Goal: Task Accomplishment & Management: Manage account settings

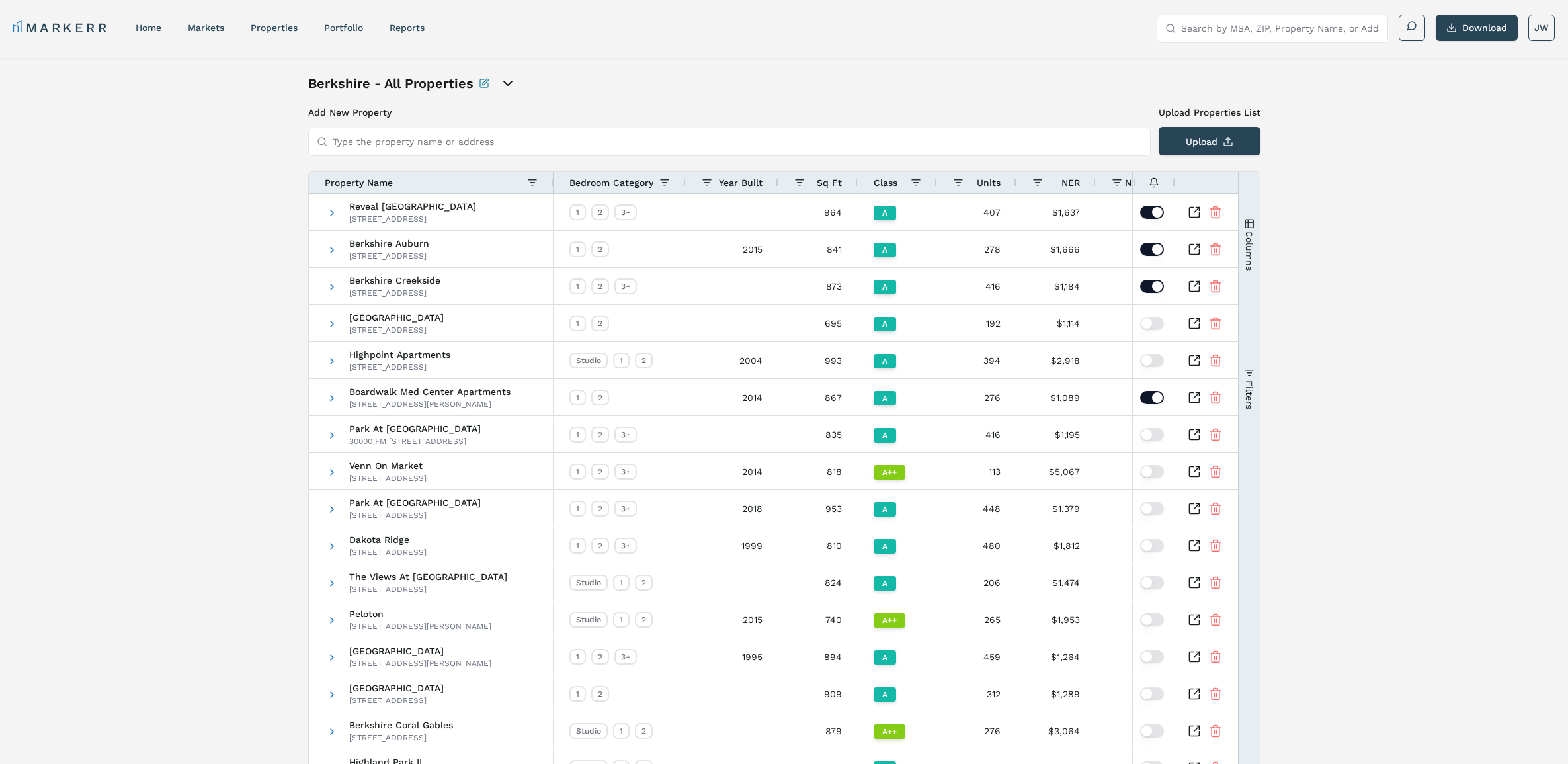
scroll to position [8, 0]
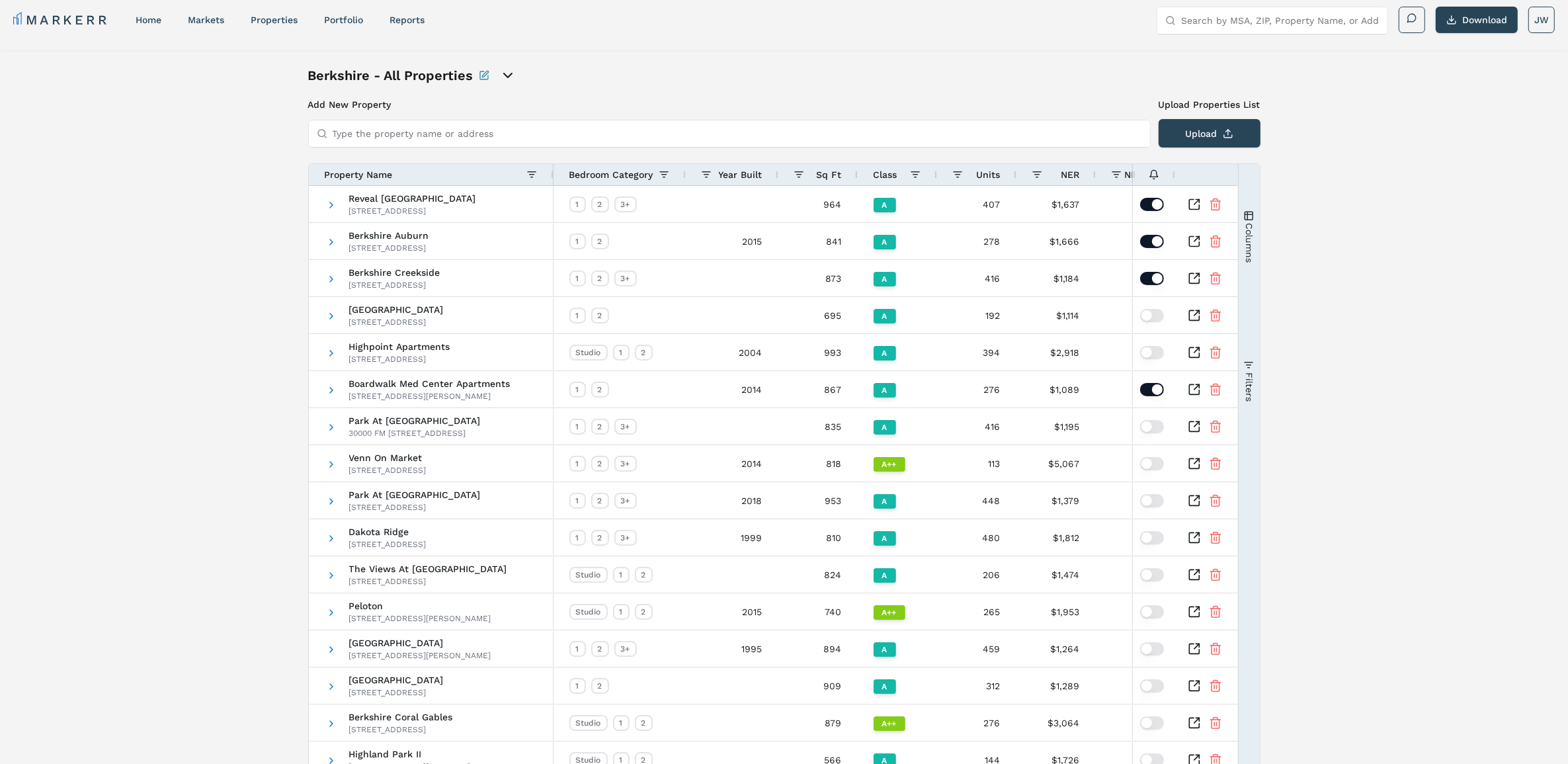
click at [1248, 198] on button "Columns" at bounding box center [1249, 236] width 21 height 143
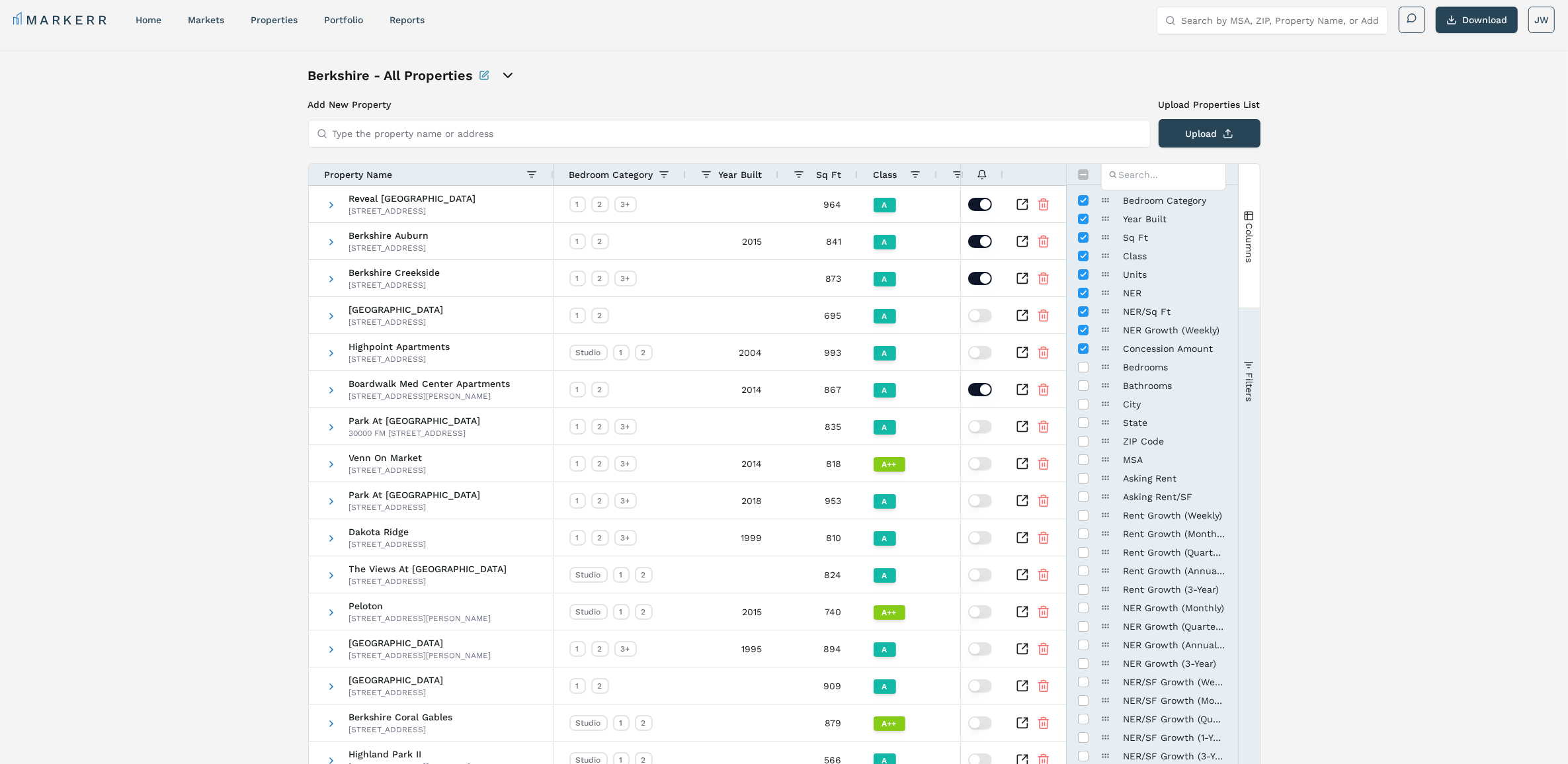
click at [1081, 180] on div at bounding box center [1152, 175] width 172 height 21
click at [1084, 172] on input "Toggle All Columns Visibility" at bounding box center [1084, 175] width 10 height 10
checkbox input "true"
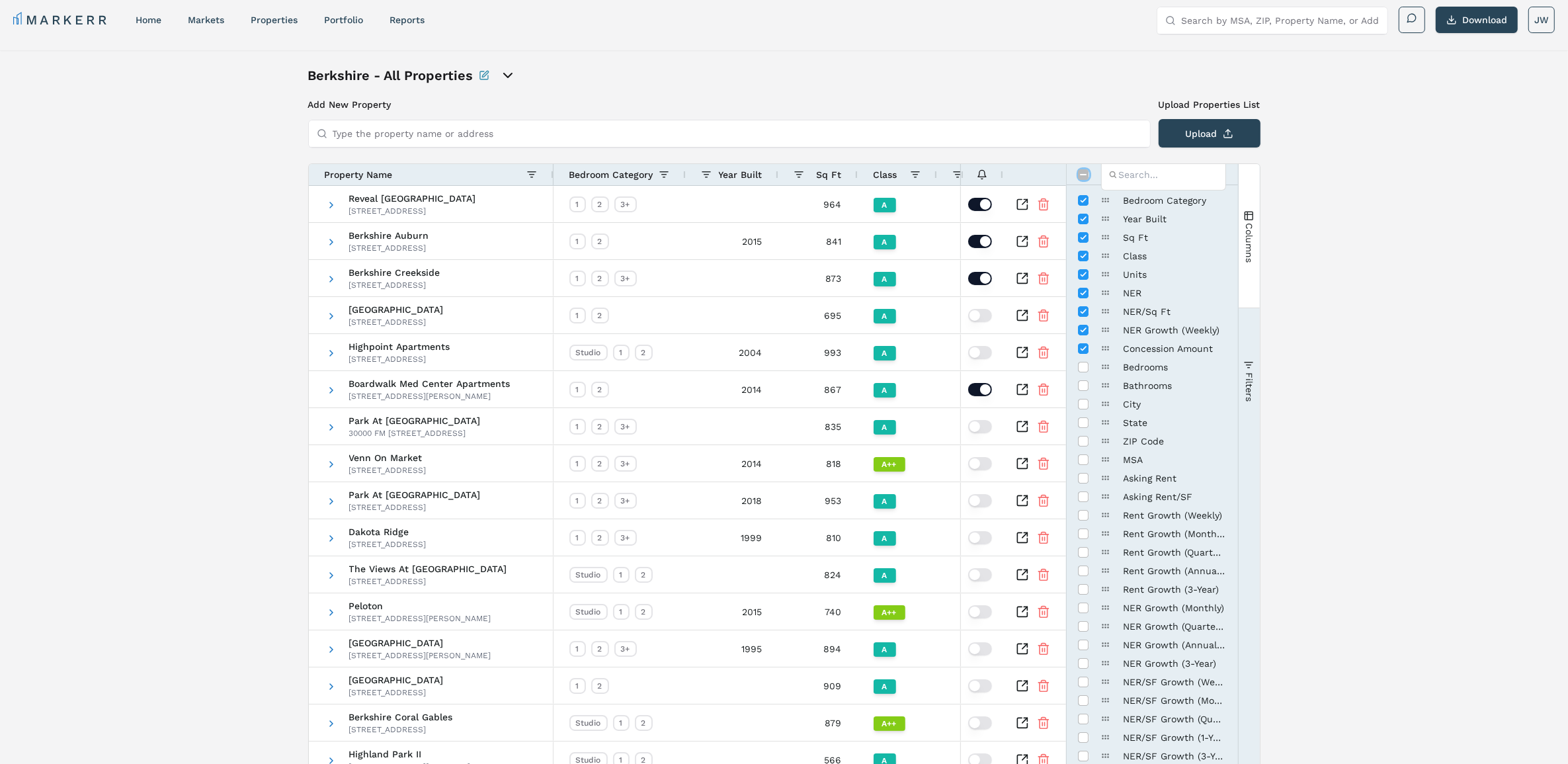
checkbox input "true"
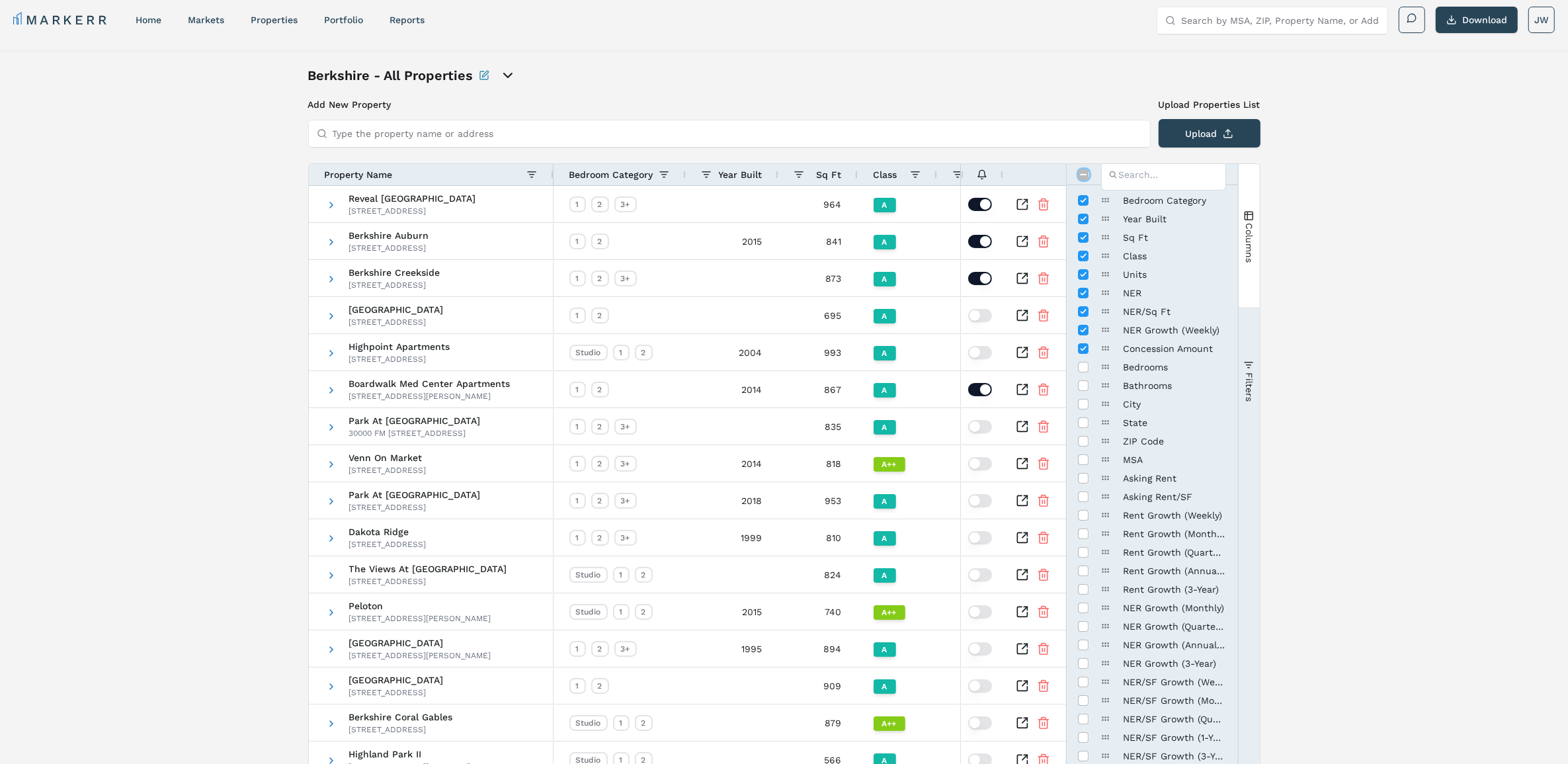
checkbox input "true"
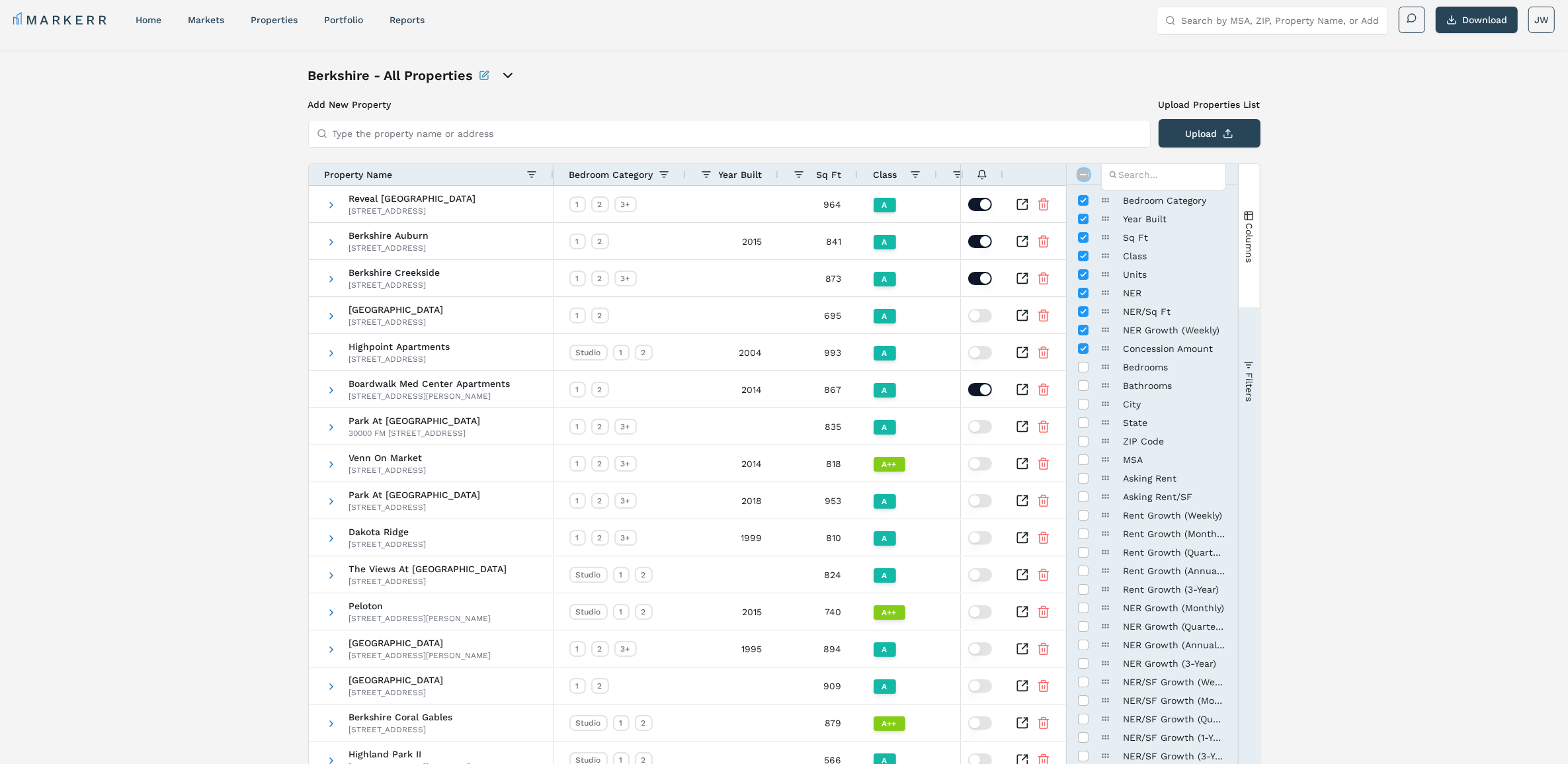
checkbox input "true"
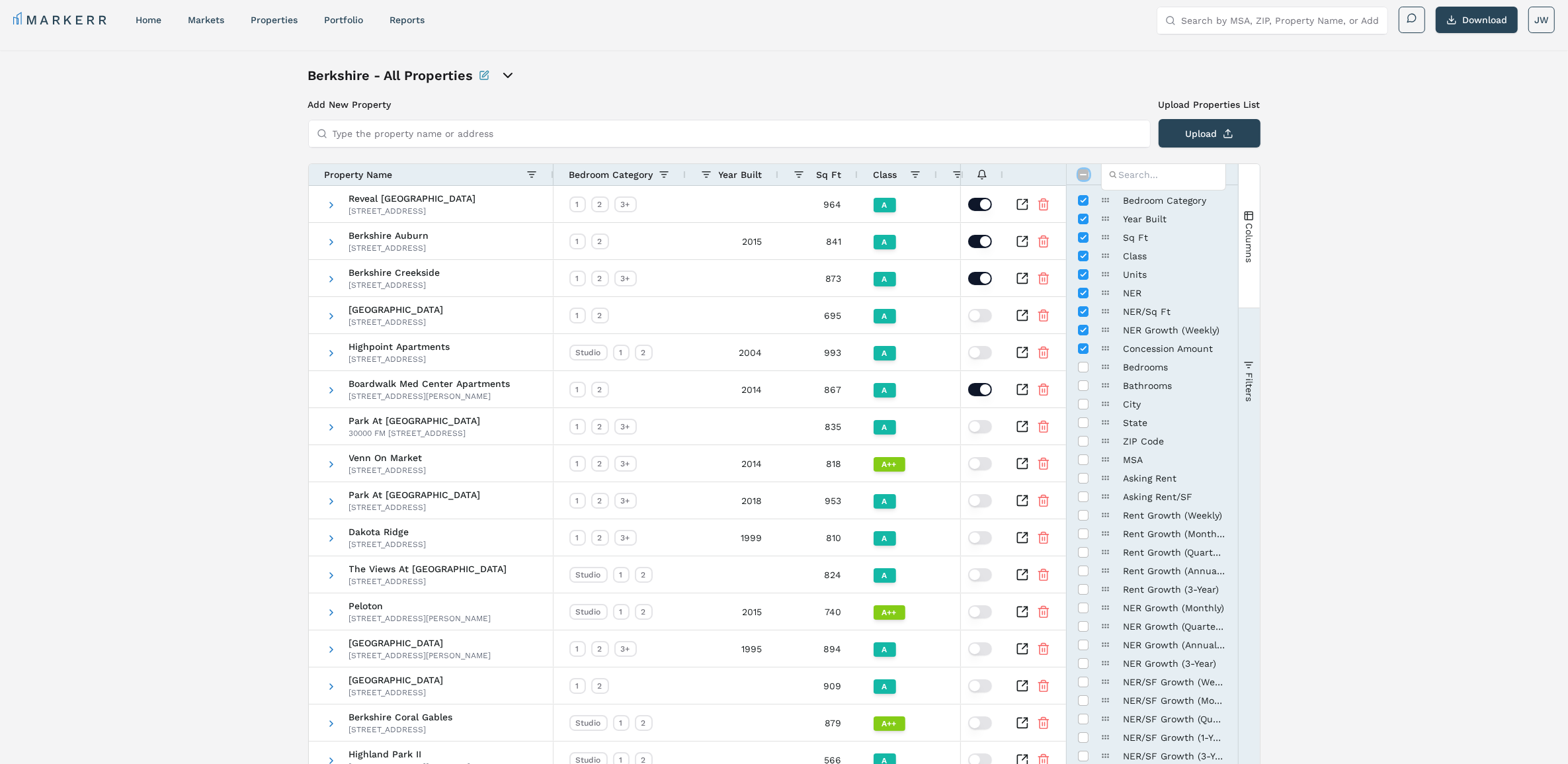
checkbox input "true"
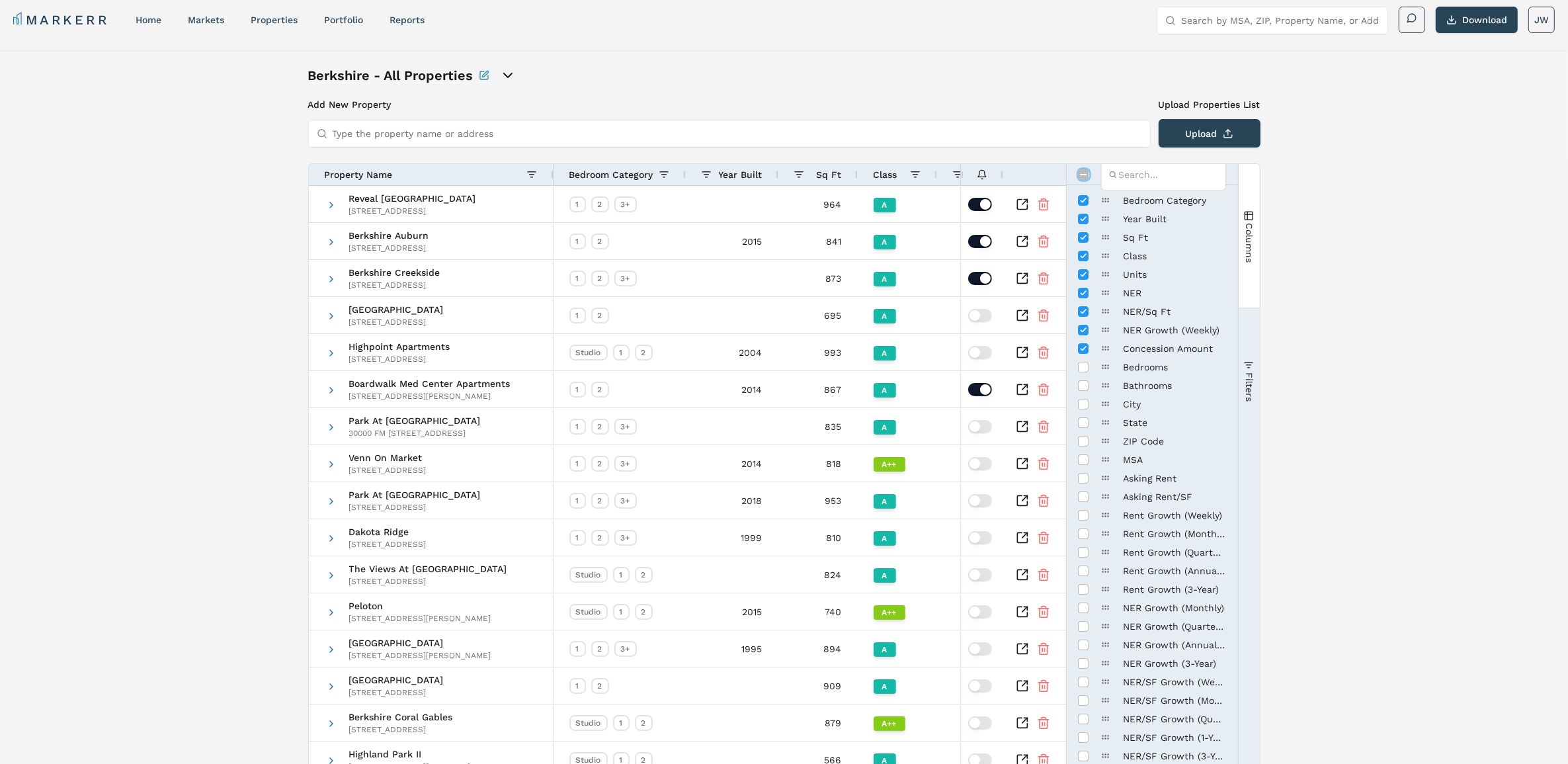
checkbox input "true"
click at [1084, 172] on input "Toggle All Columns Visibility" at bounding box center [1084, 175] width 10 height 10
checkbox input "false"
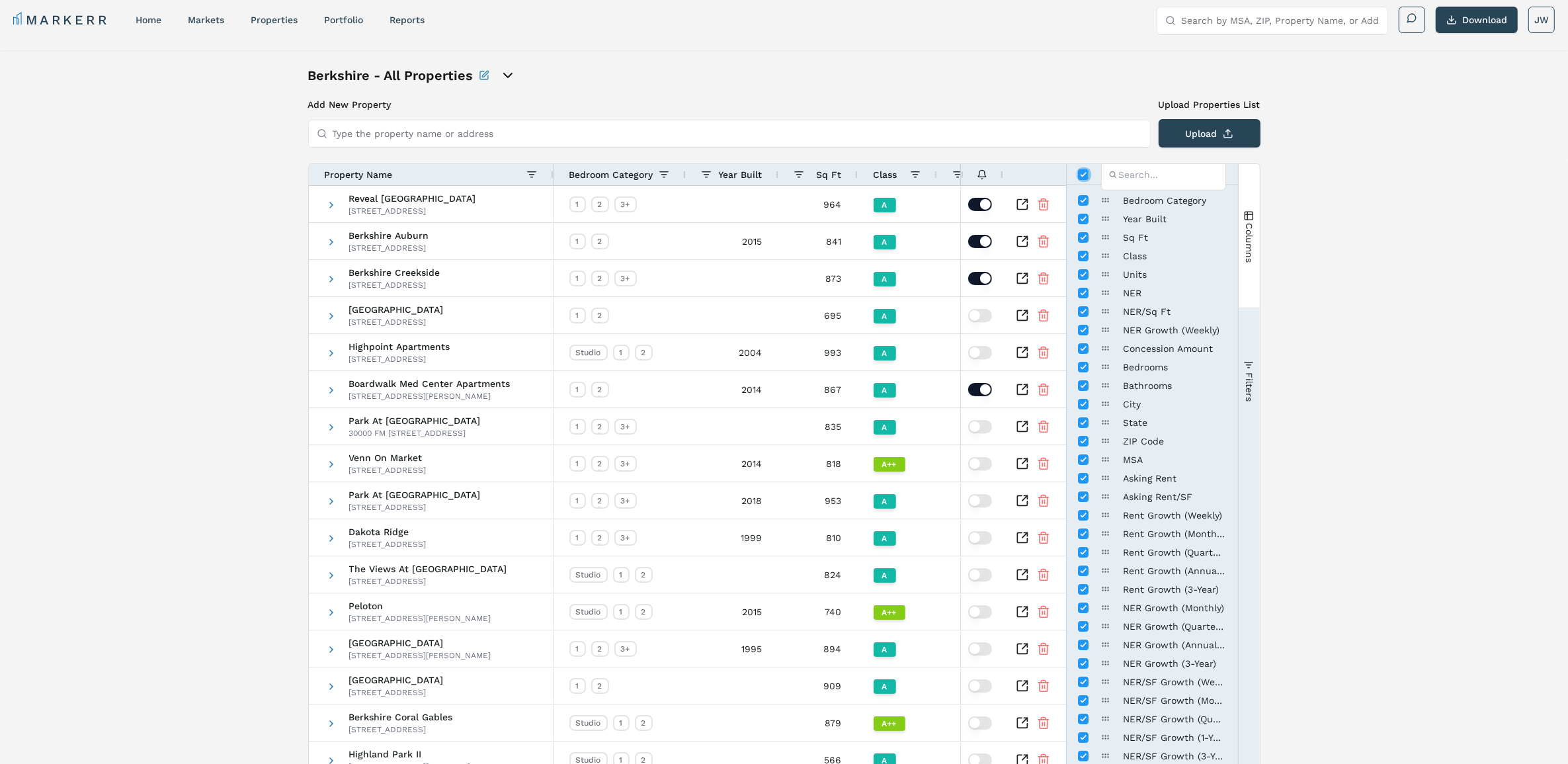
checkbox input "false"
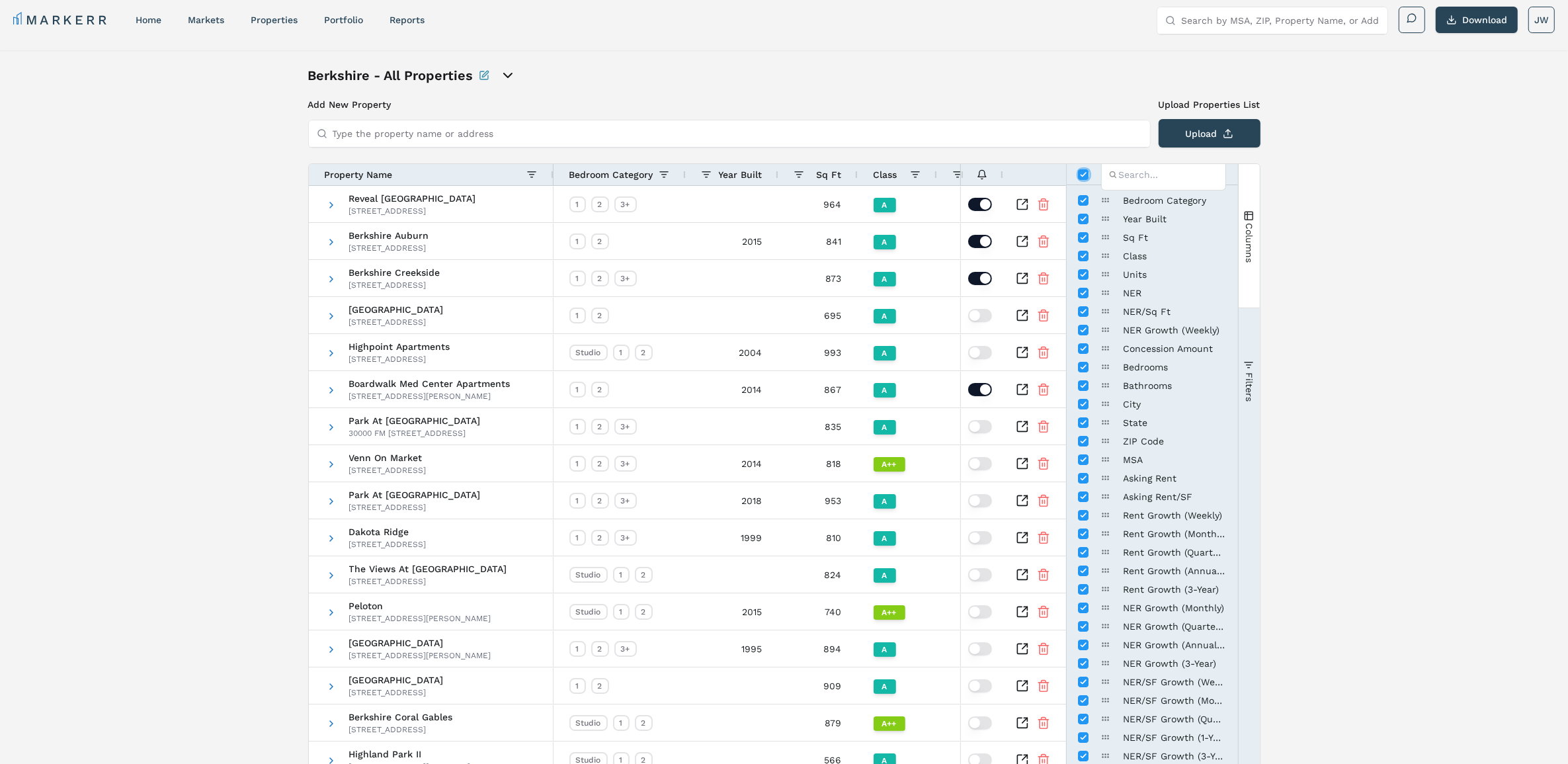
checkbox input "false"
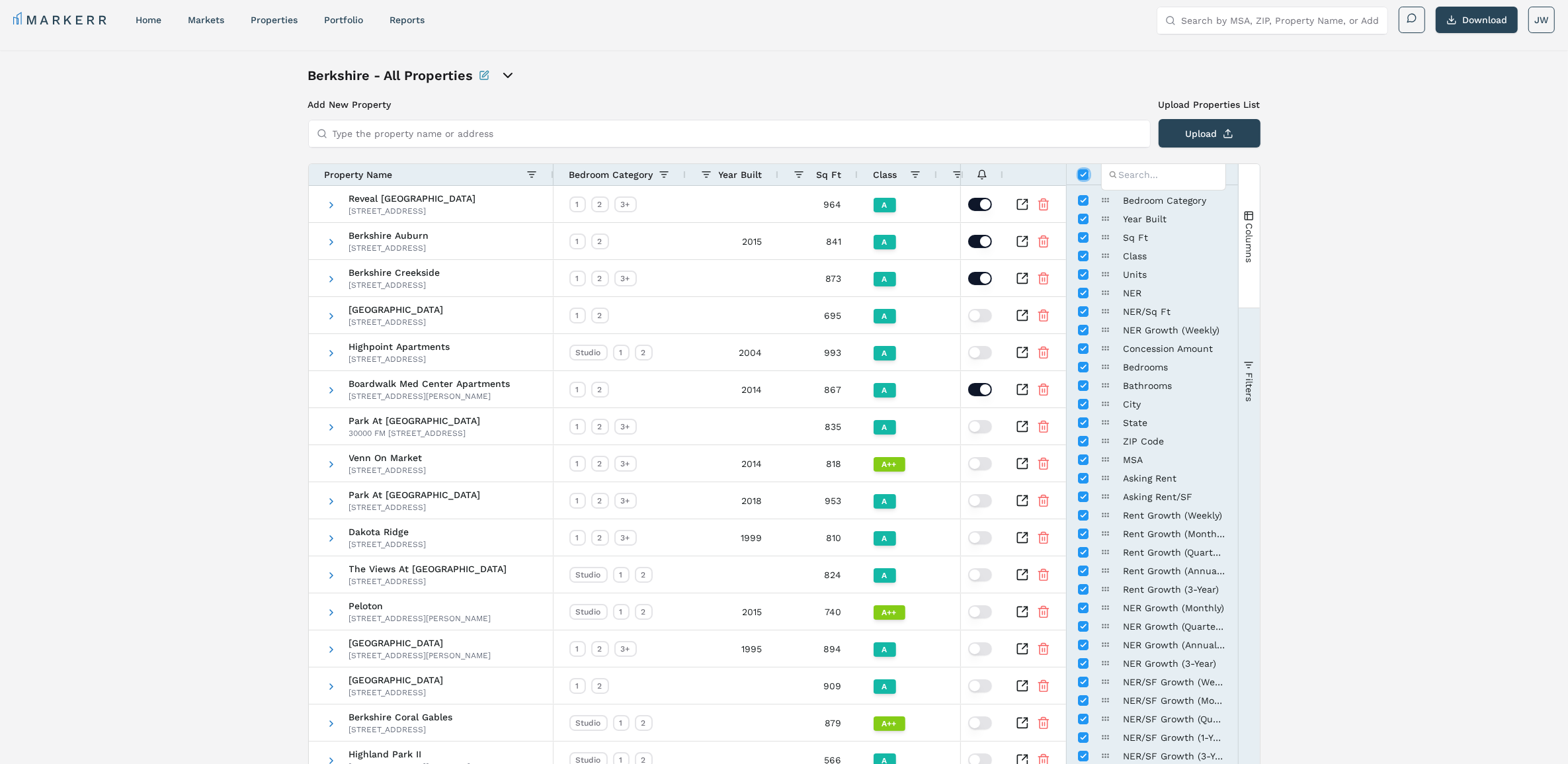
checkbox input "false"
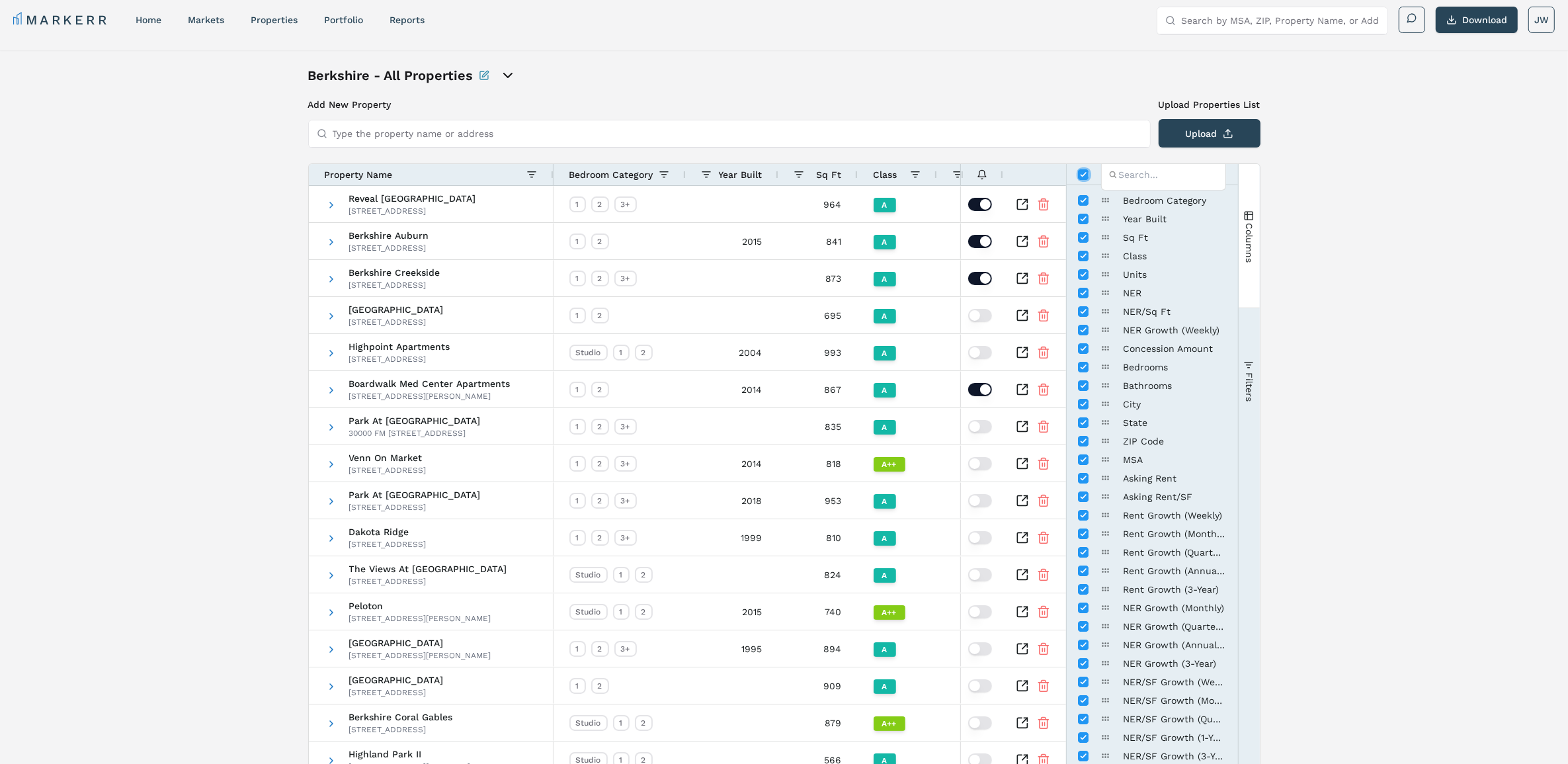
checkbox input "false"
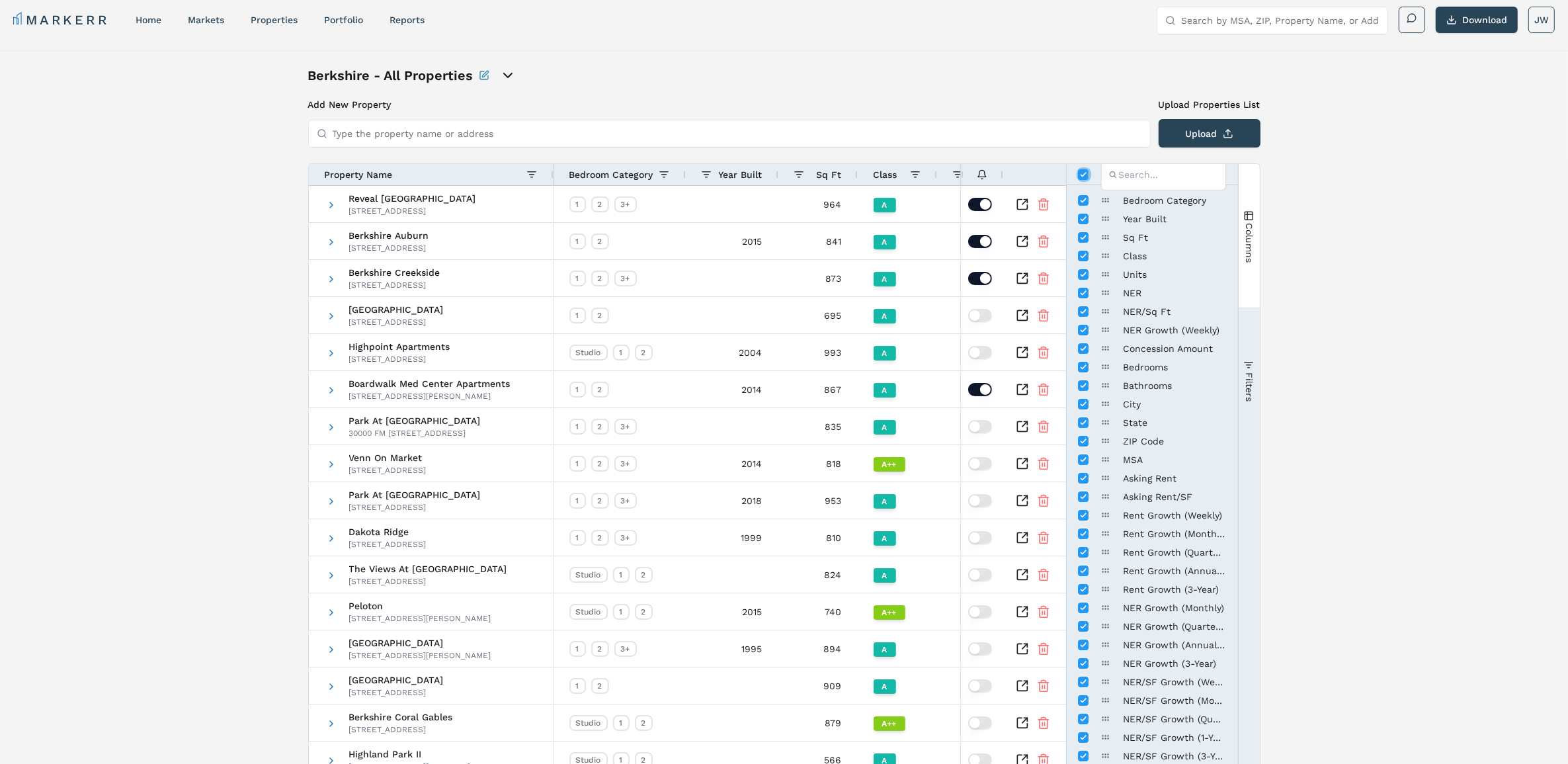
checkbox input "false"
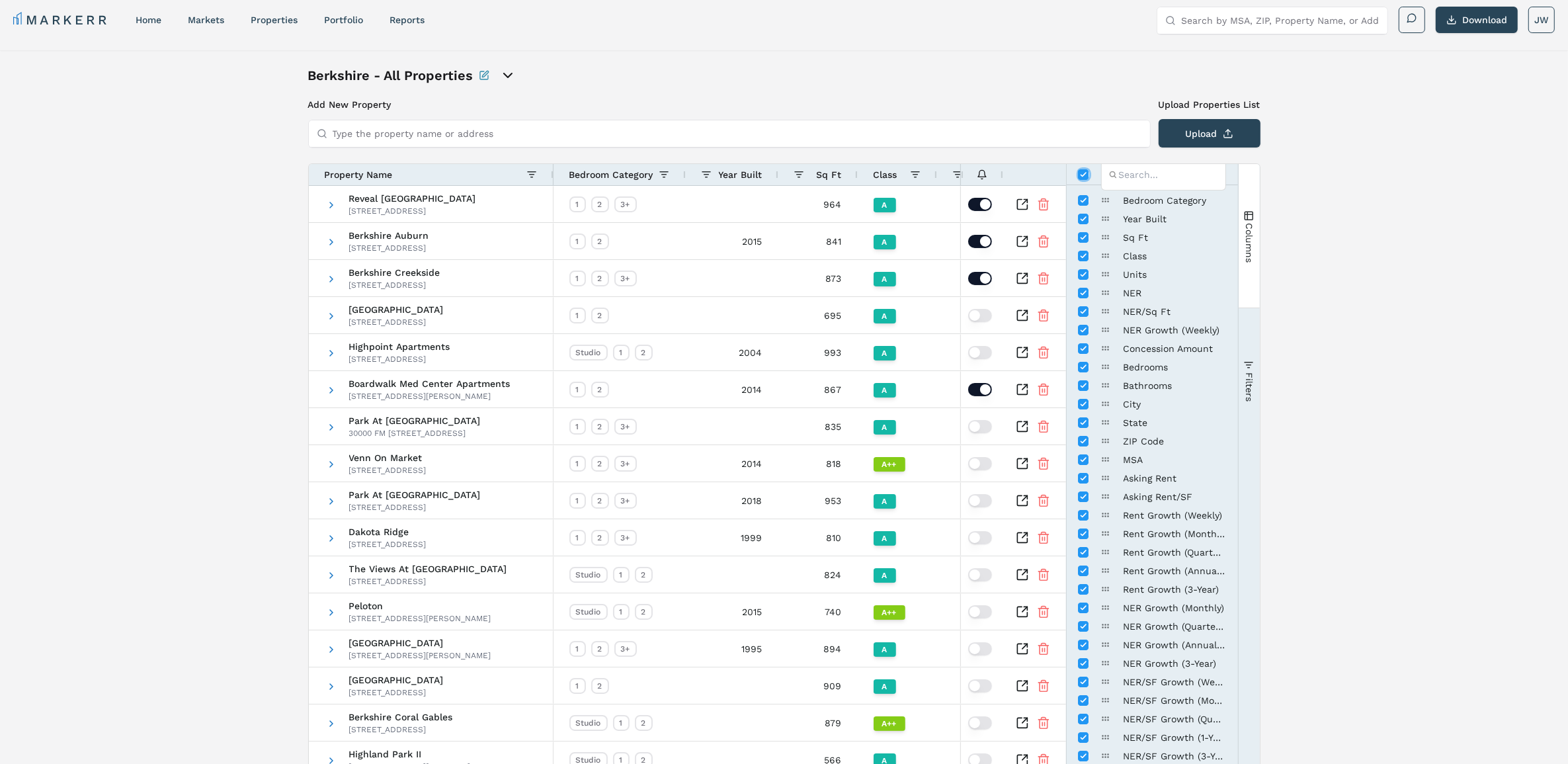
checkbox input "false"
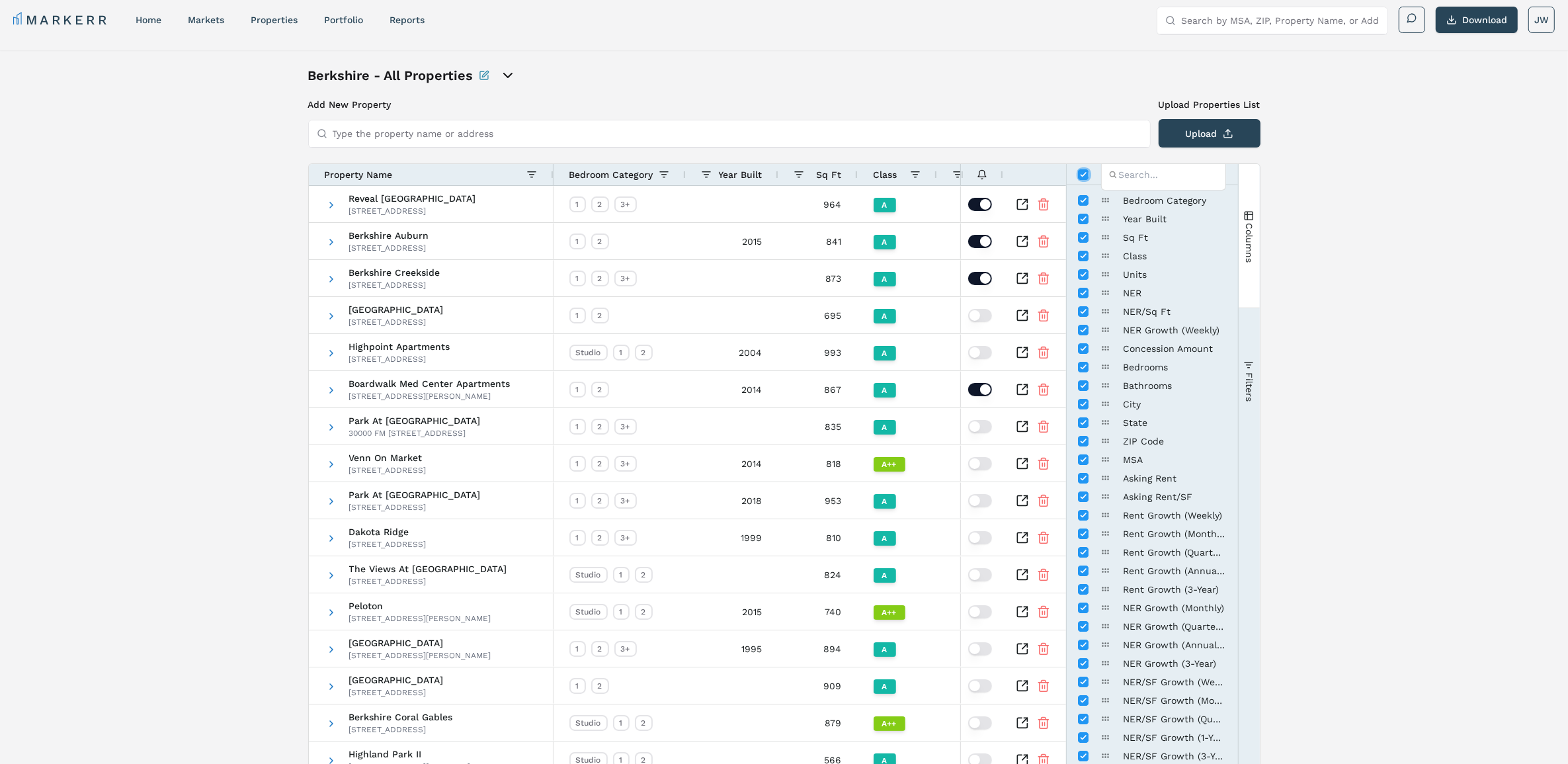
checkbox input "false"
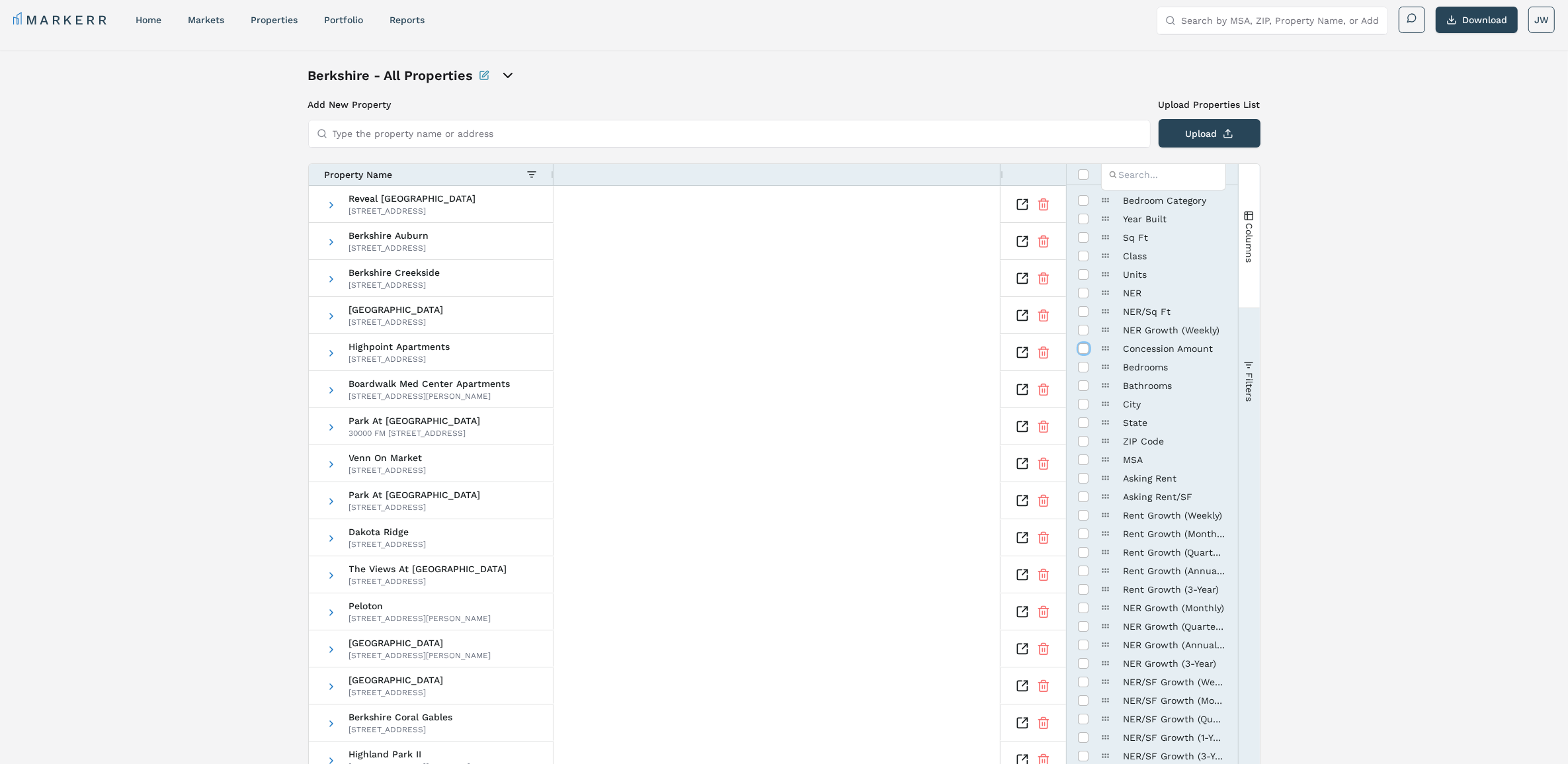
click at [1080, 348] on input "Press SPACE to toggle visibility (hidden)" at bounding box center [1084, 349] width 10 height 10
checkbox input "true"
click at [675, 207] on icon at bounding box center [677, 205] width 13 height 13
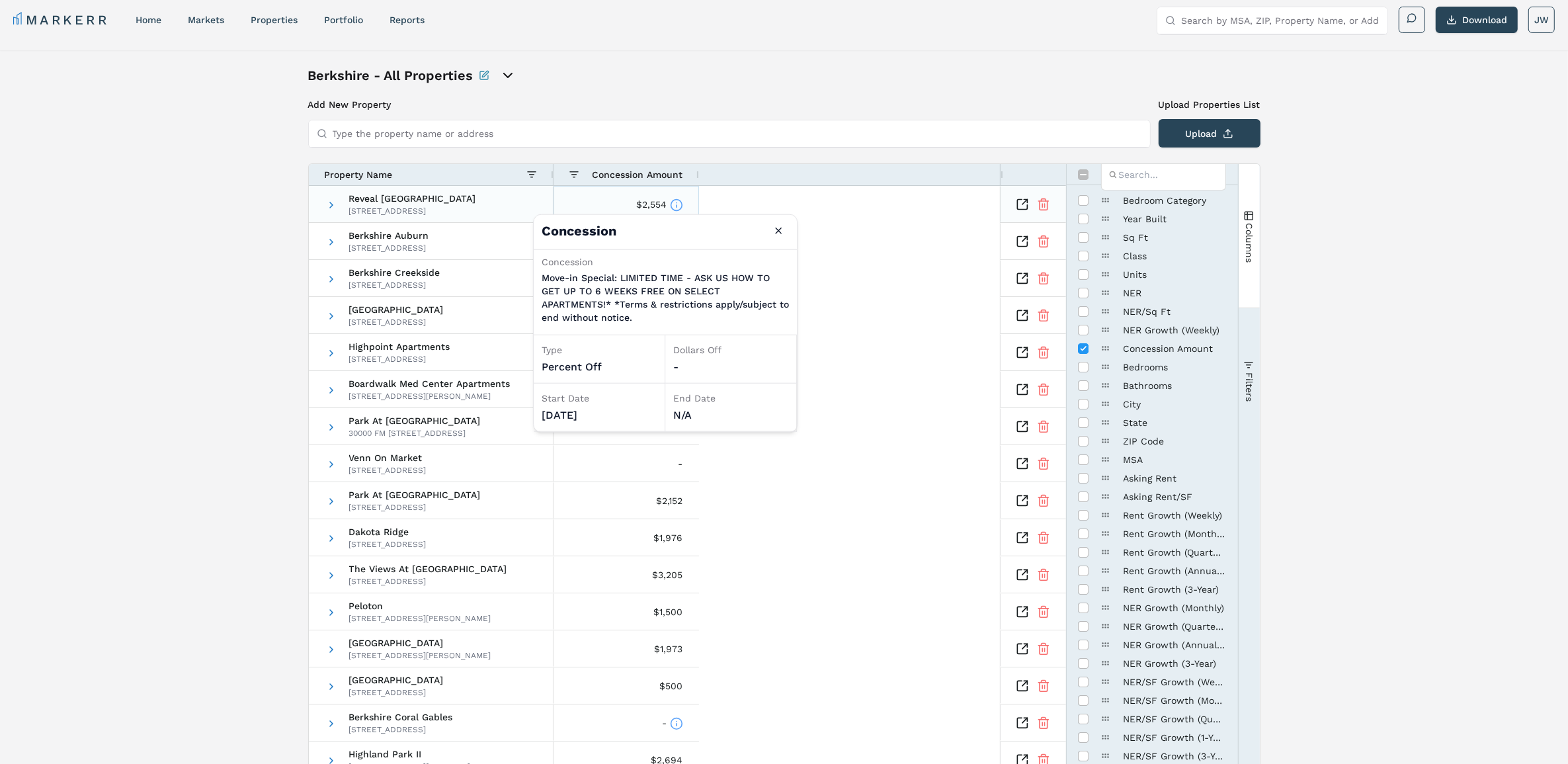
click at [675, 207] on icon at bounding box center [677, 205] width 13 height 13
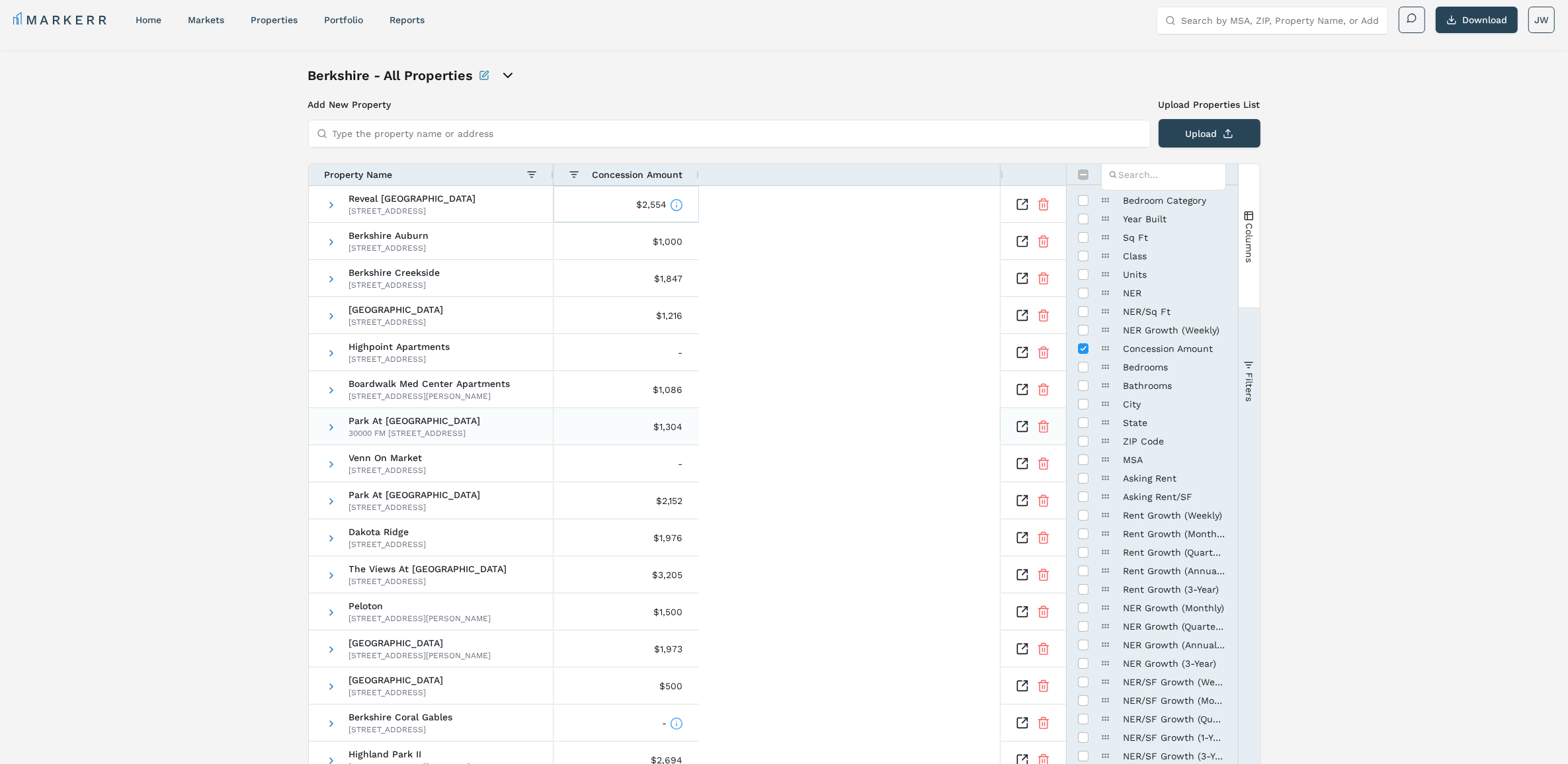
scroll to position [339, 0]
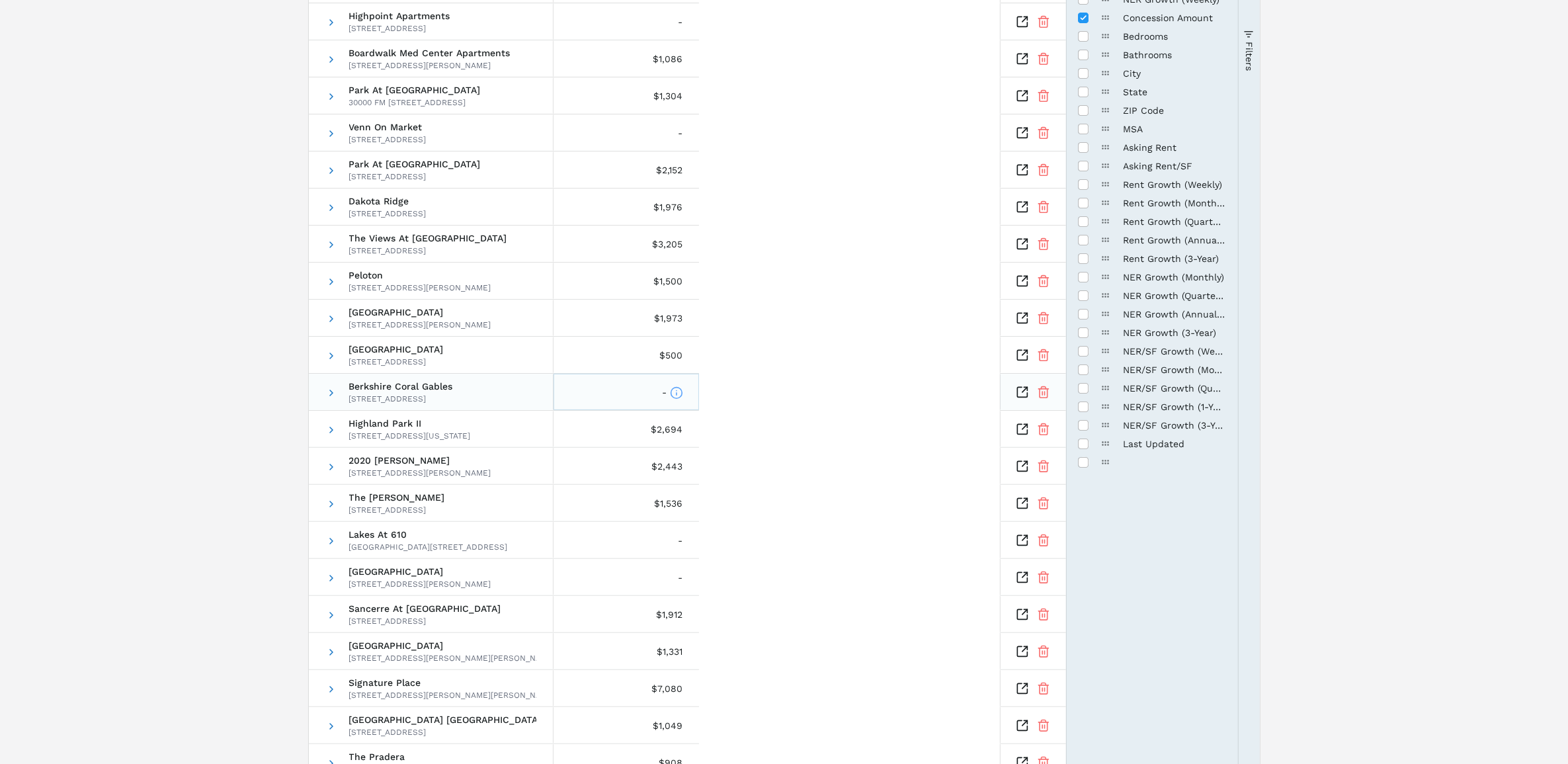
click at [676, 387] on circle at bounding box center [676, 392] width 11 height 11
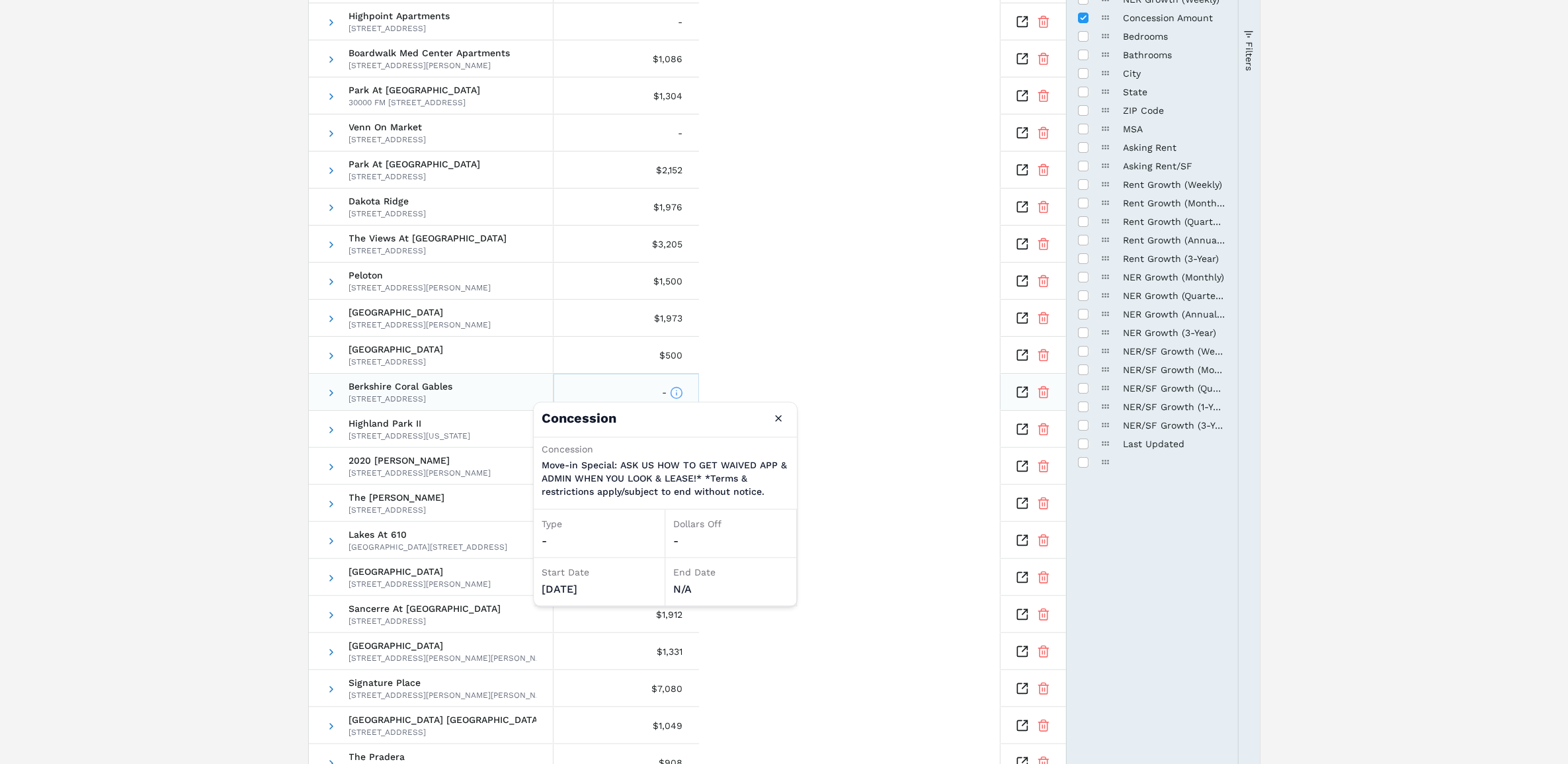
click at [676, 387] on circle at bounding box center [676, 392] width 11 height 11
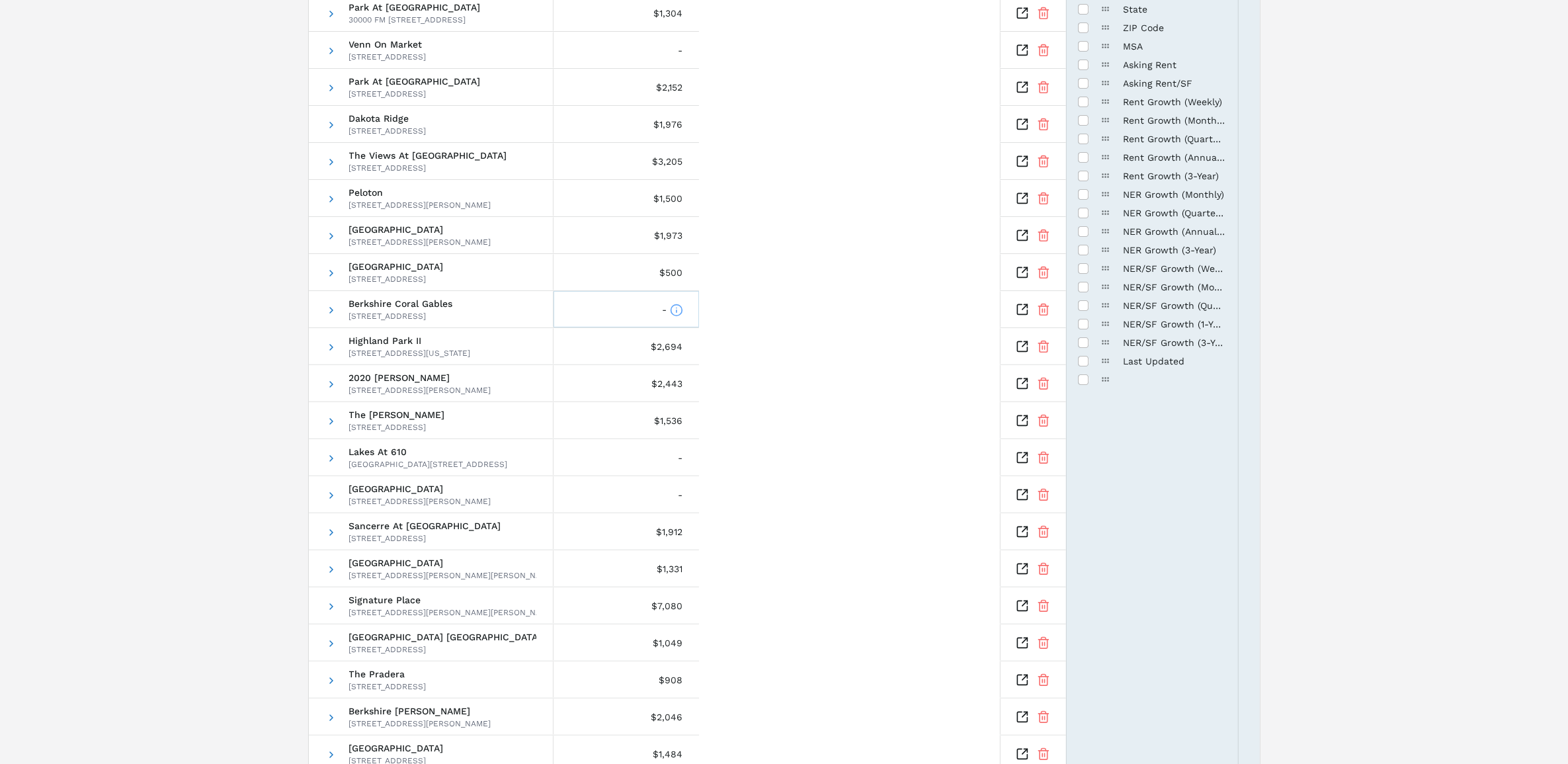
scroll to position [0, 0]
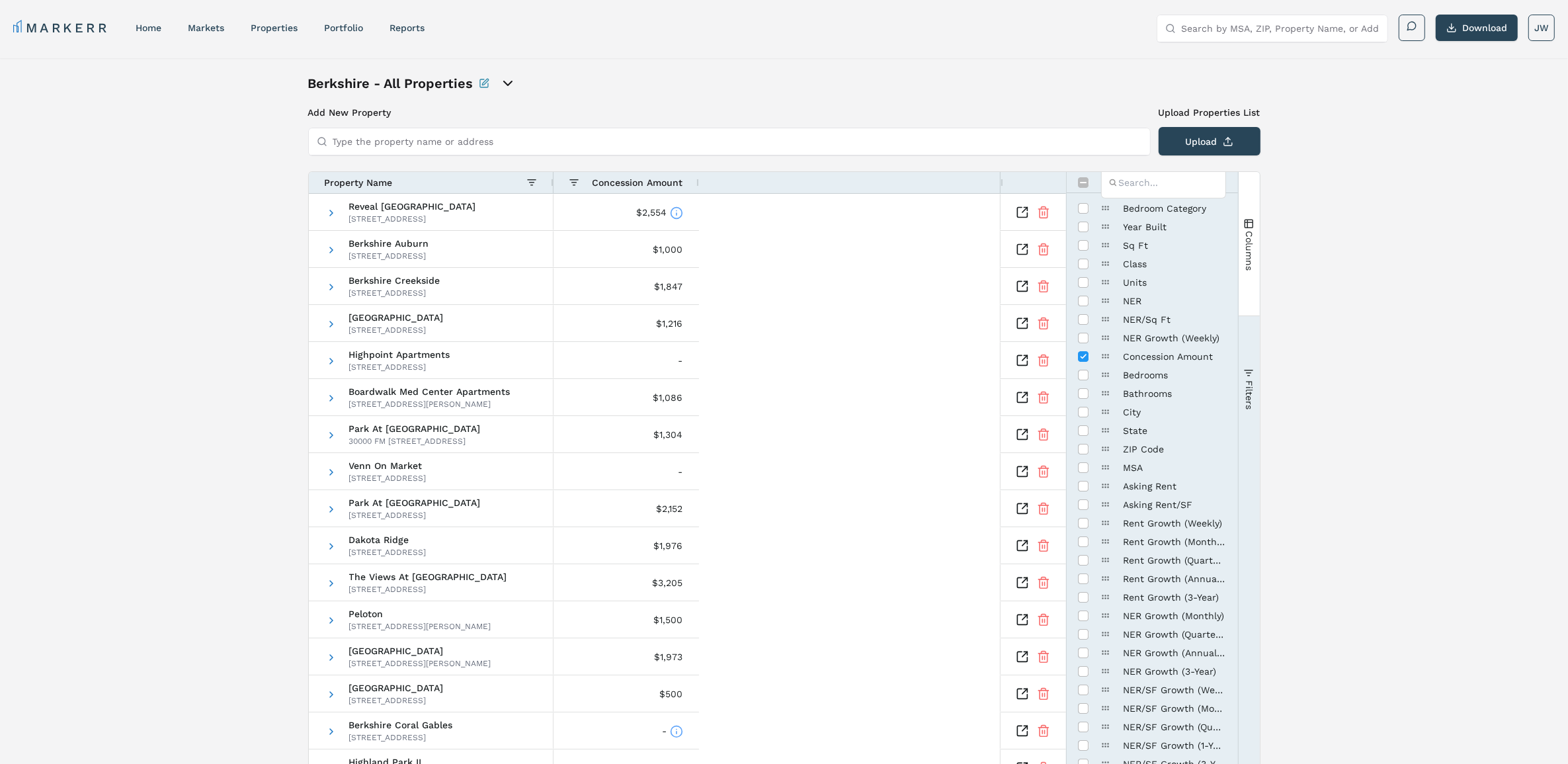
click at [1251, 379] on button "Filters" at bounding box center [1249, 389] width 21 height 143
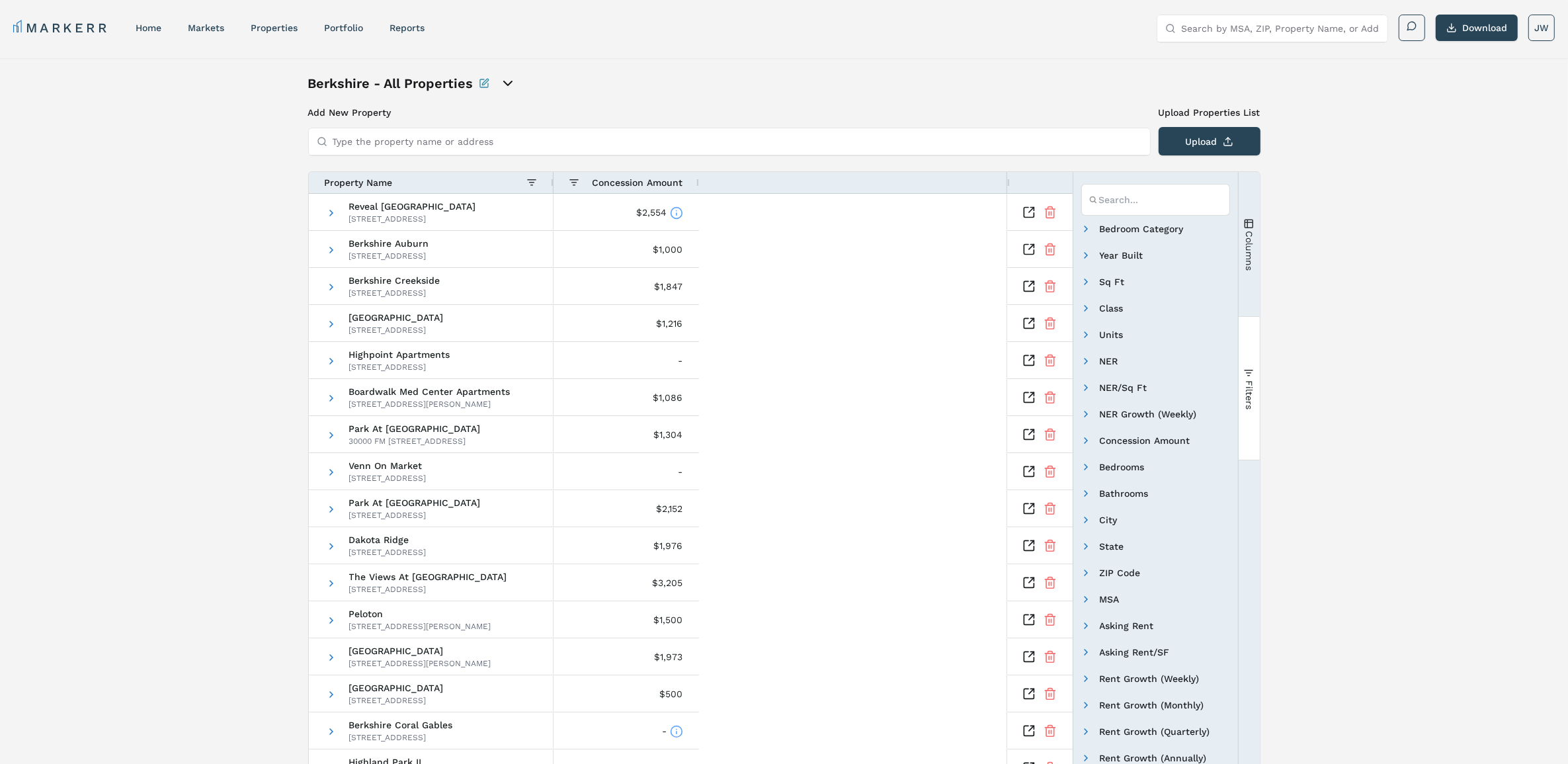
click at [1254, 273] on button "Columns" at bounding box center [1249, 244] width 21 height 143
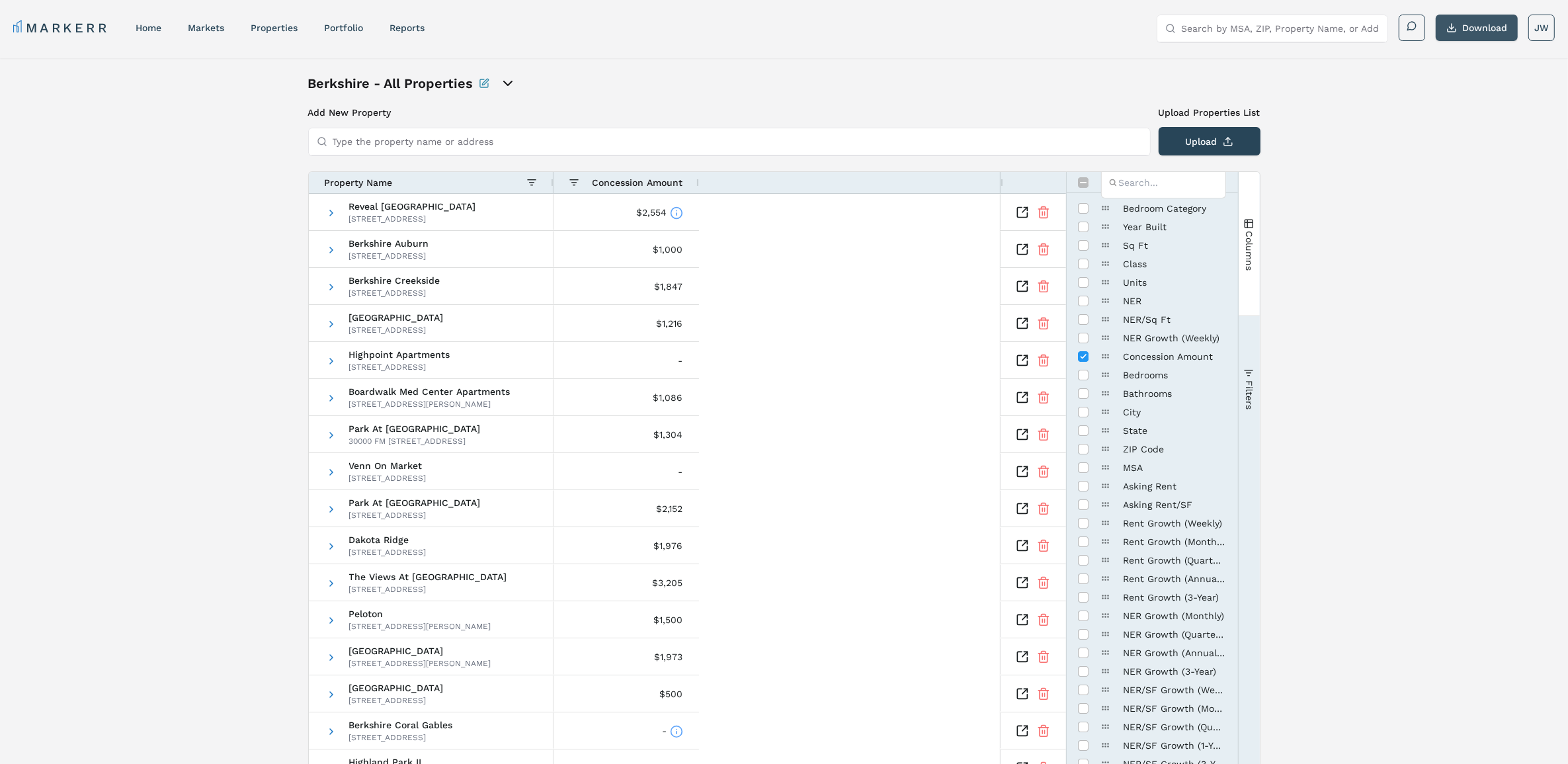
click at [1465, 19] on button "Download" at bounding box center [1477, 28] width 82 height 27
click at [395, 245] on span "Berkshire Auburn" at bounding box center [389, 243] width 80 height 9
click at [368, 259] on div "5515 Arapaho Rd, Dallas, TX 75248" at bounding box center [389, 256] width 80 height 10
click at [331, 250] on span at bounding box center [332, 250] width 10 height 10
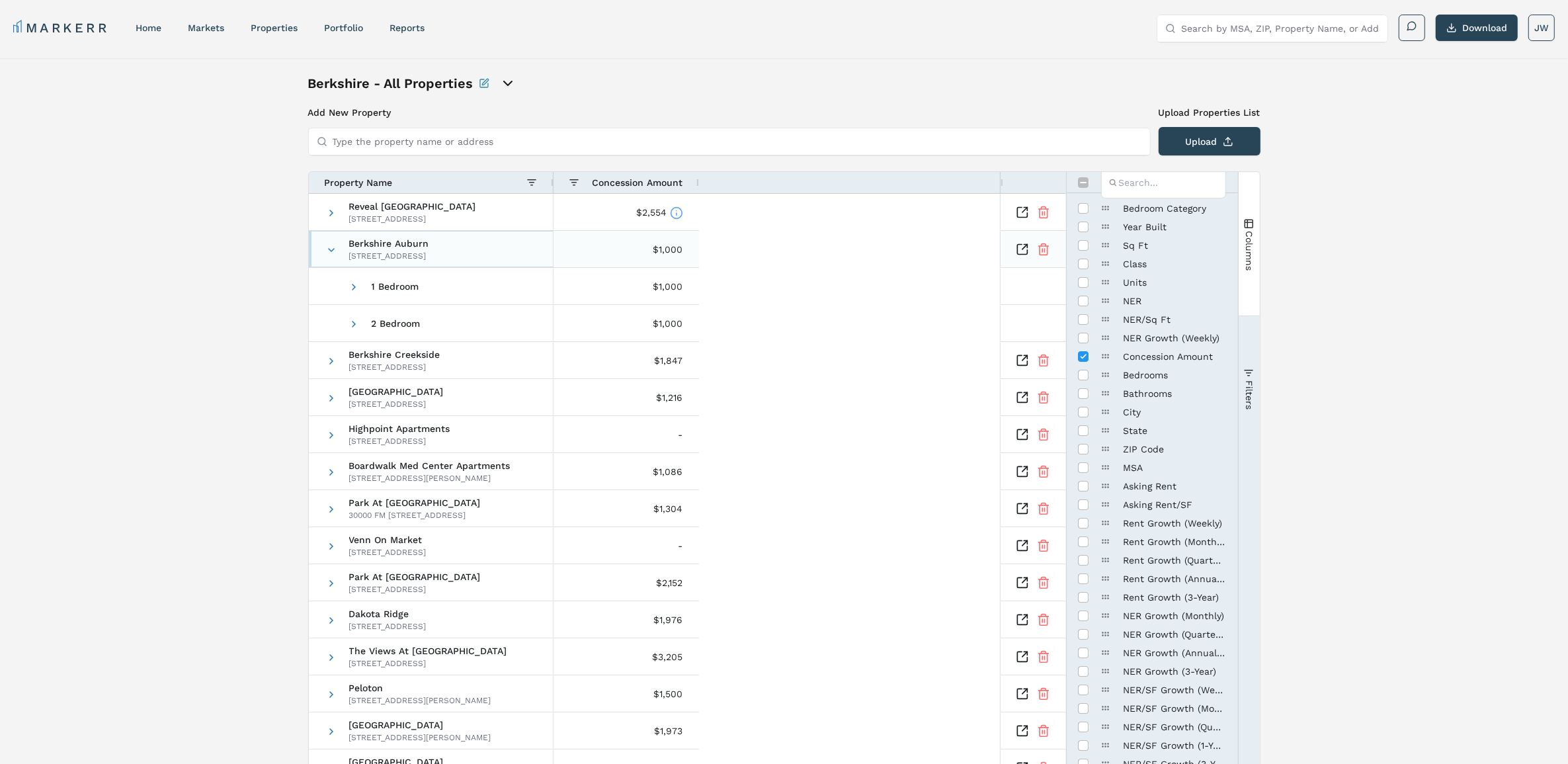
click at [382, 256] on div "5515 Arapaho Rd, Dallas, TX 75248" at bounding box center [389, 256] width 80 height 10
click at [1080, 178] on input "Toggle All Columns Visibility" at bounding box center [1084, 183] width 10 height 10
checkbox input "true"
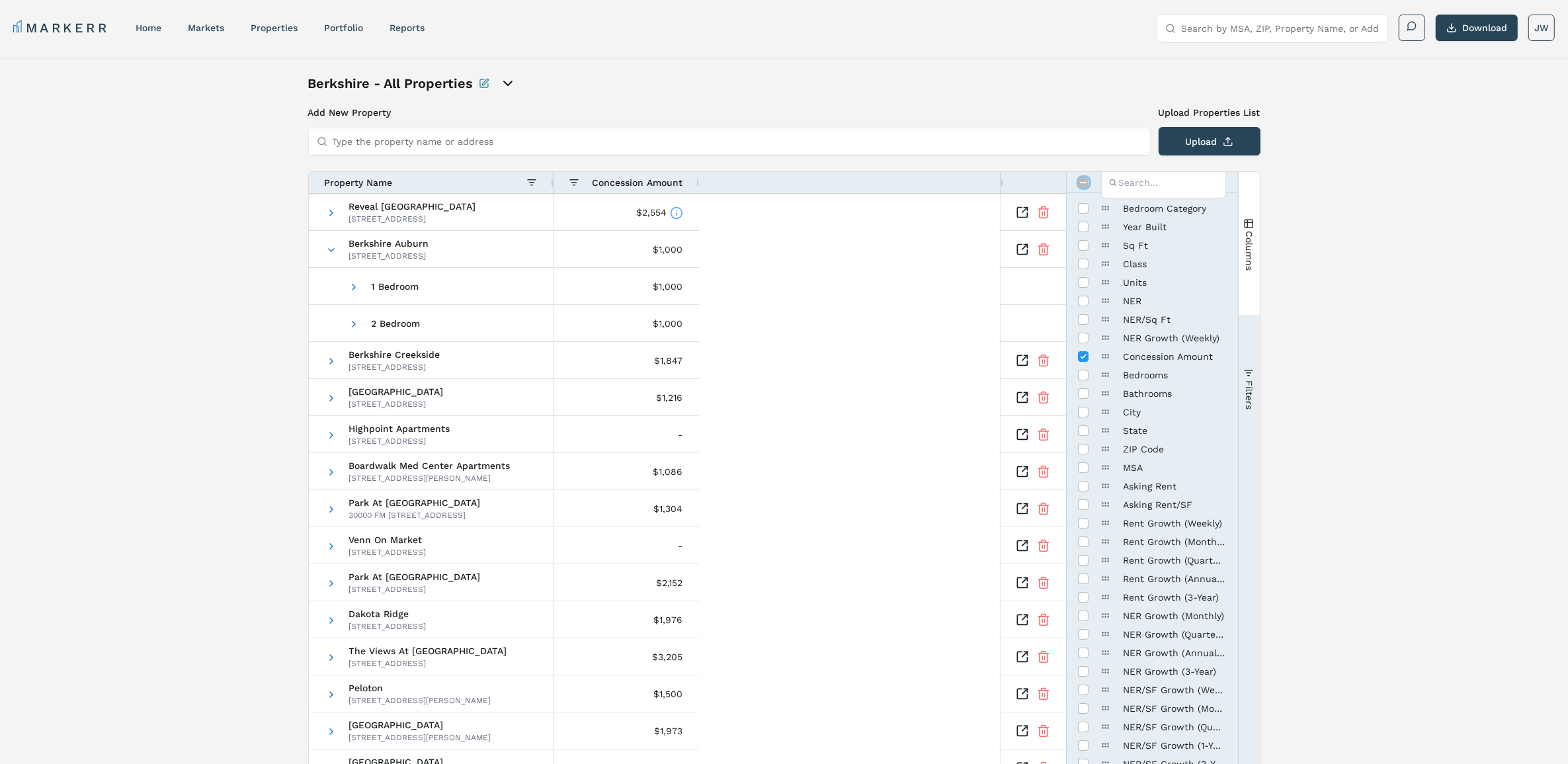
checkbox input "true"
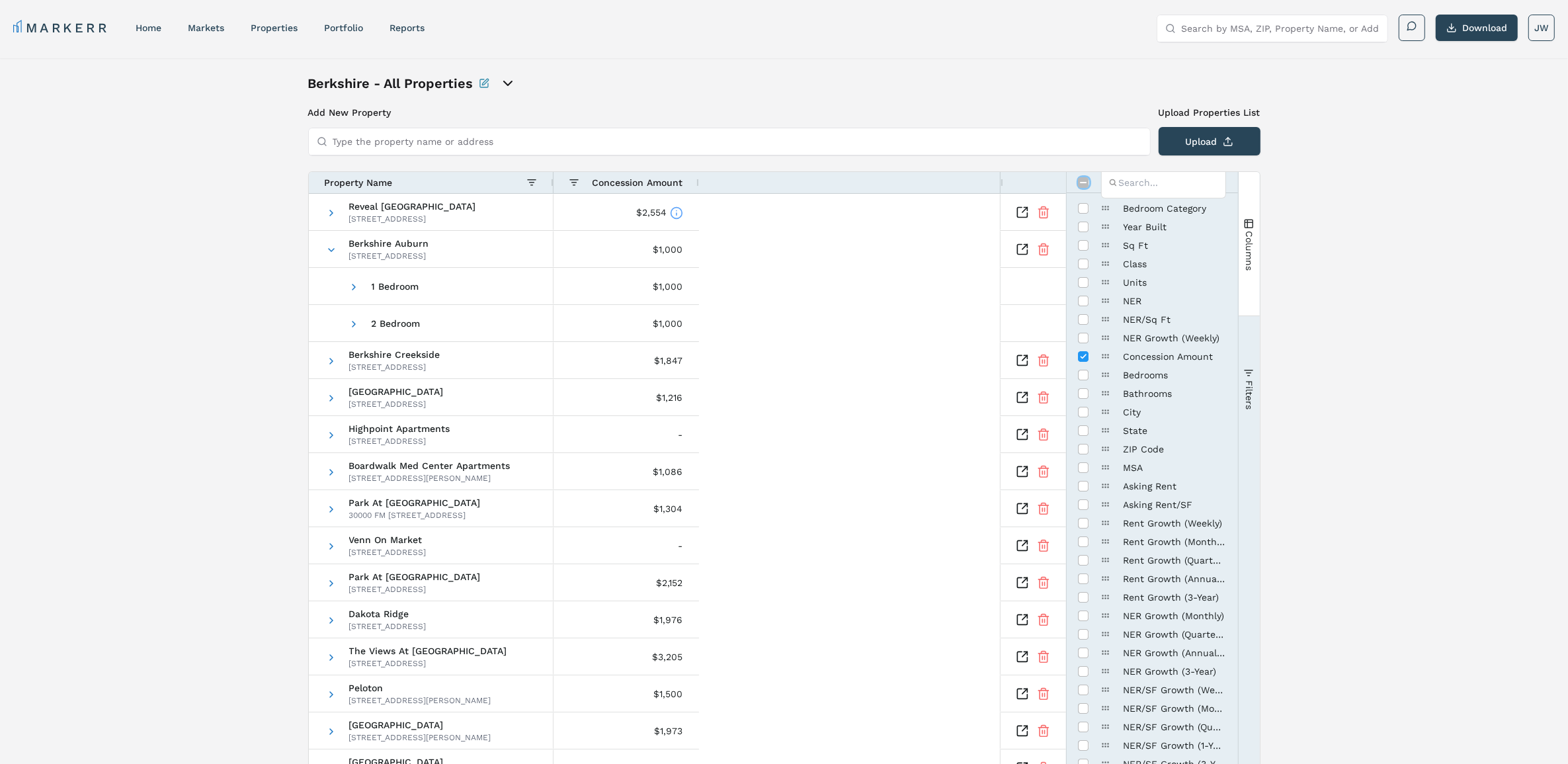
checkbox input "true"
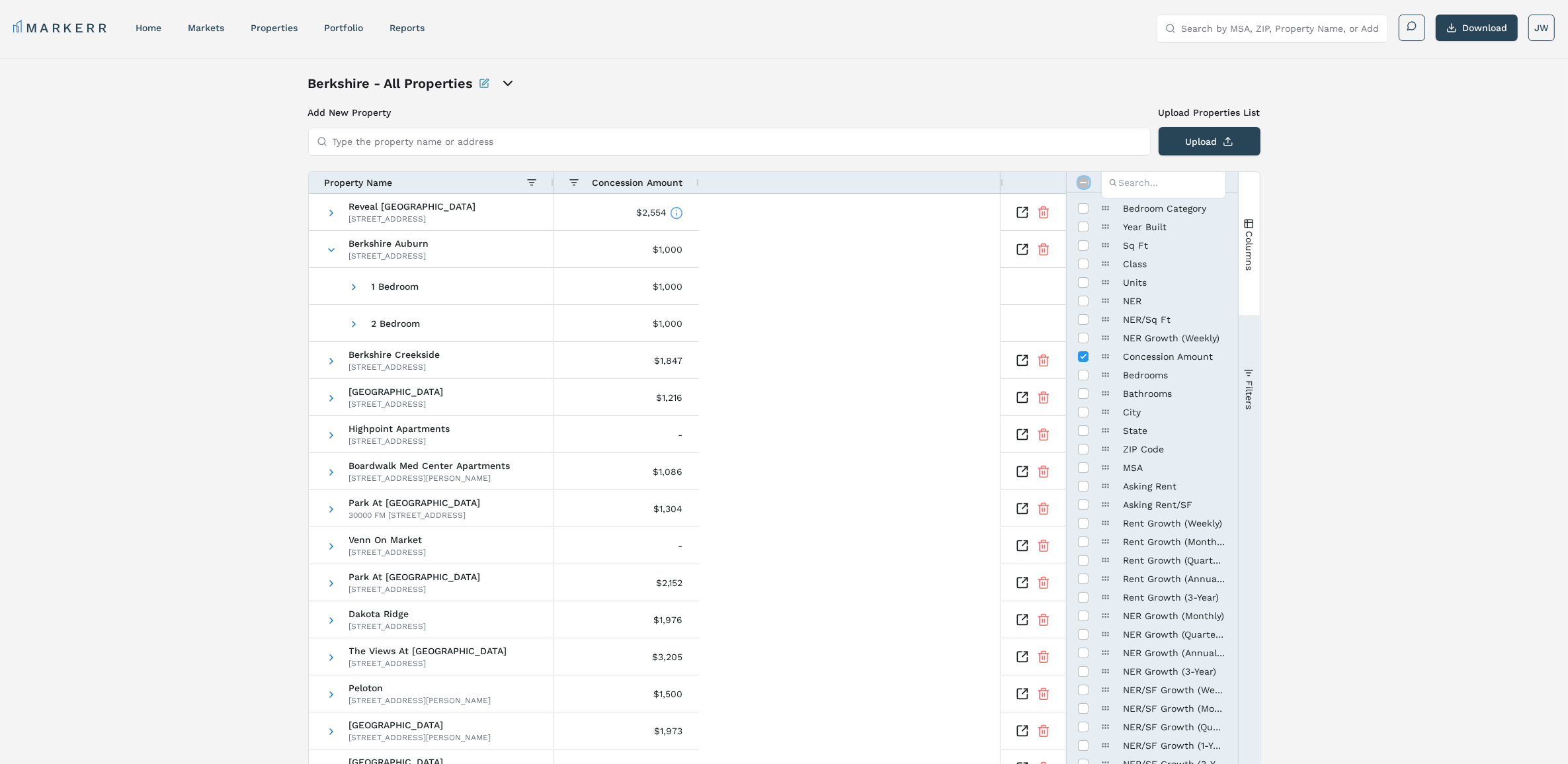
checkbox input "true"
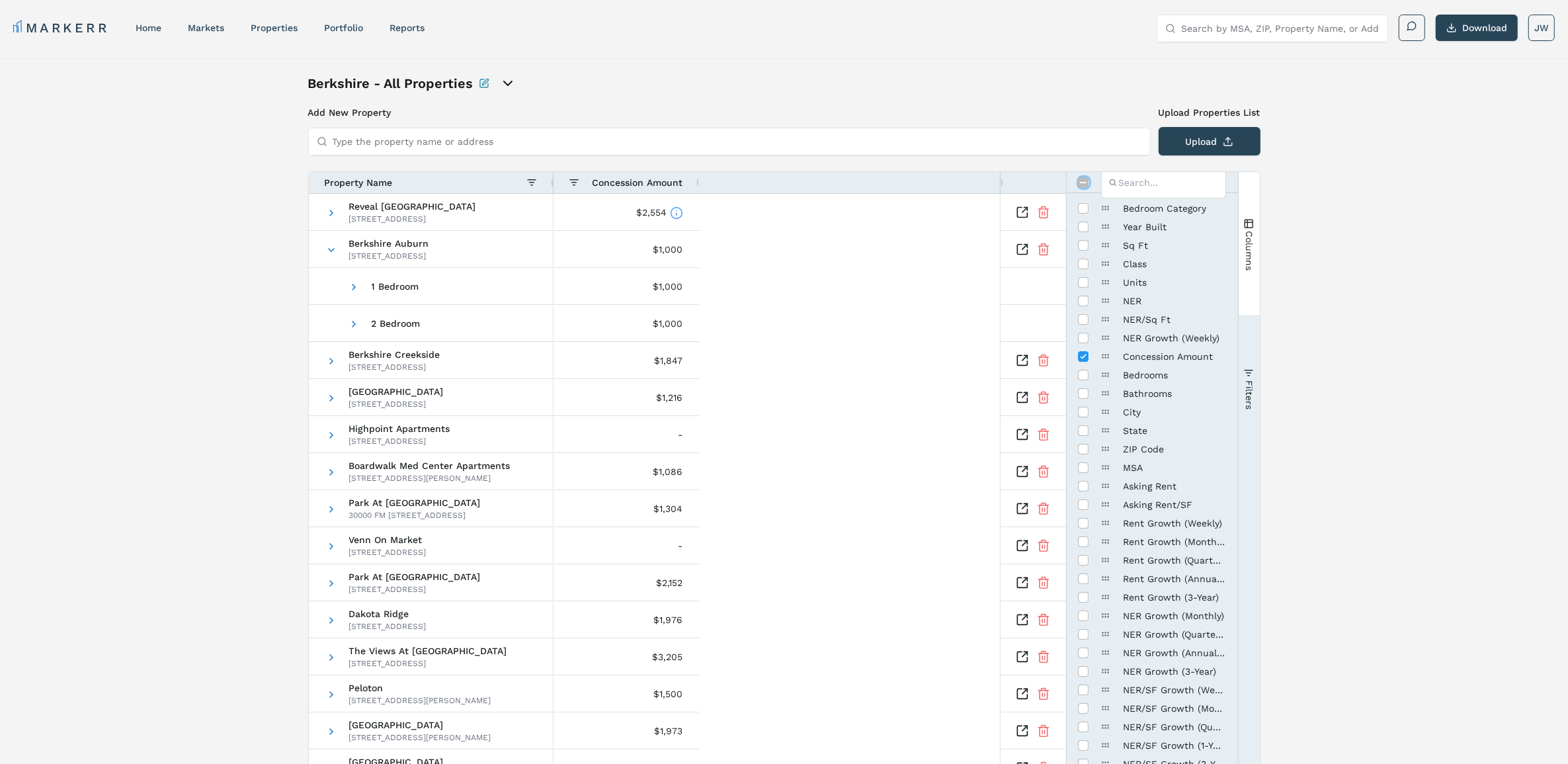
checkbox input "true"
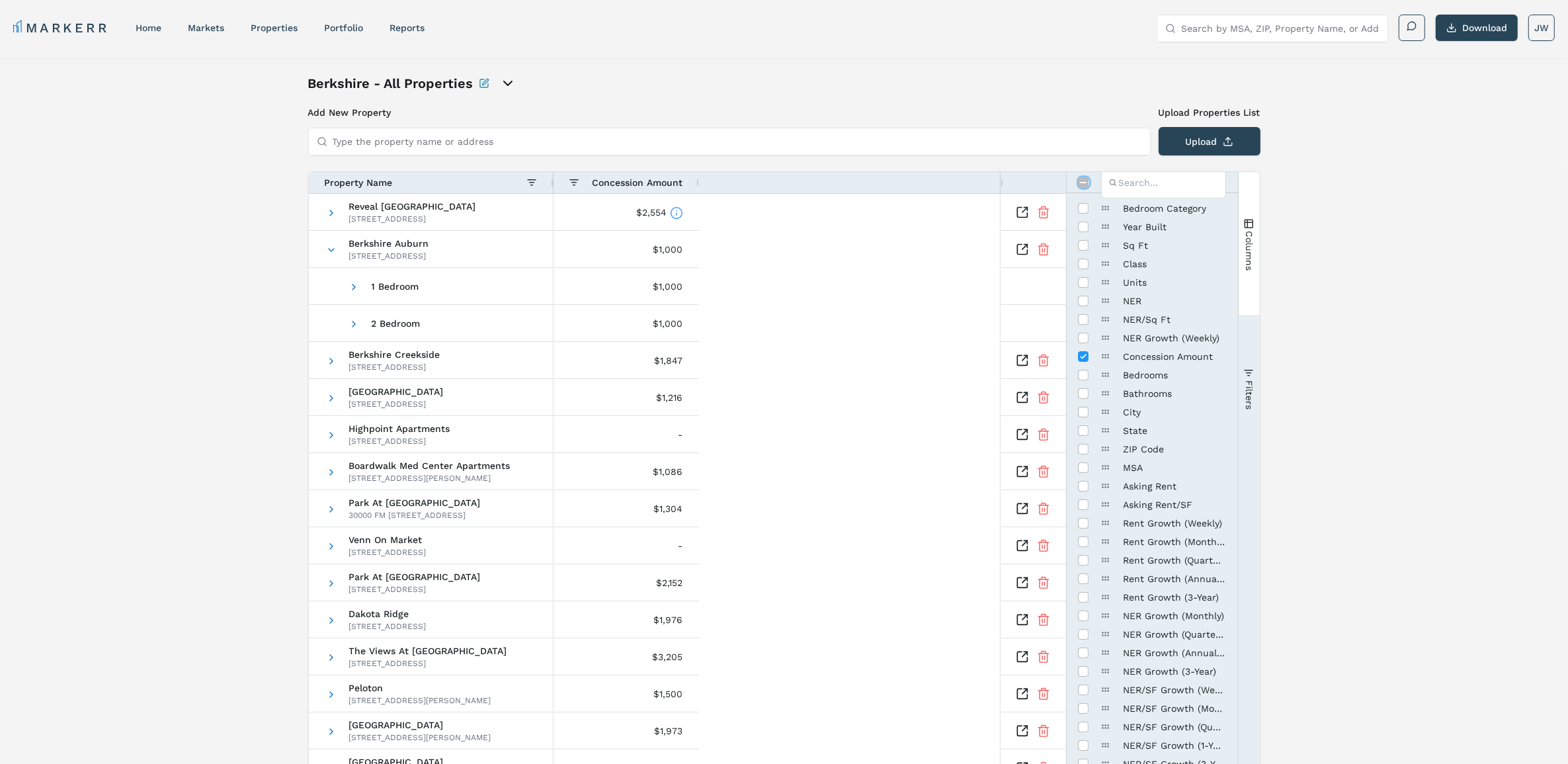
checkbox input "true"
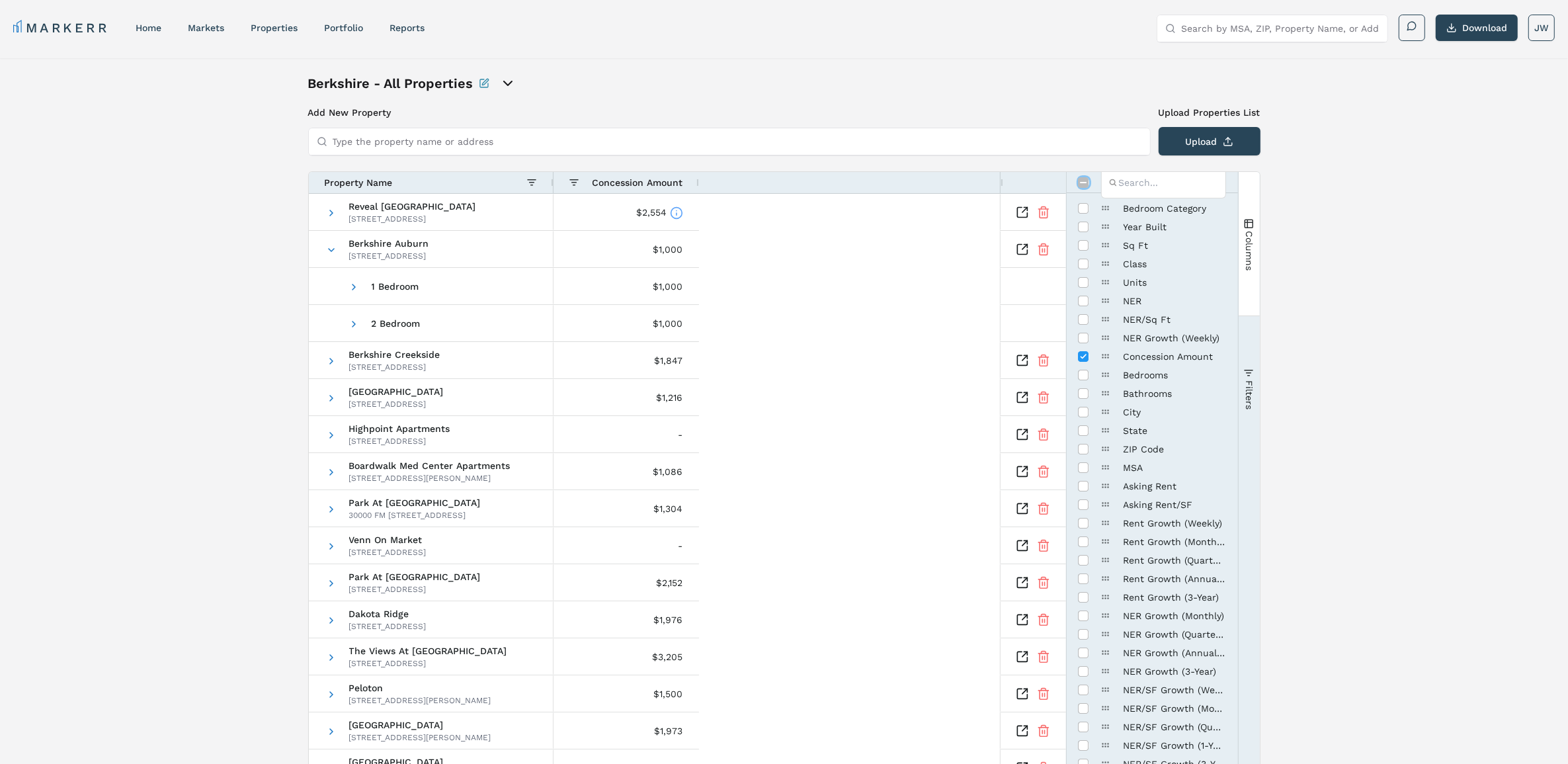
checkbox input "true"
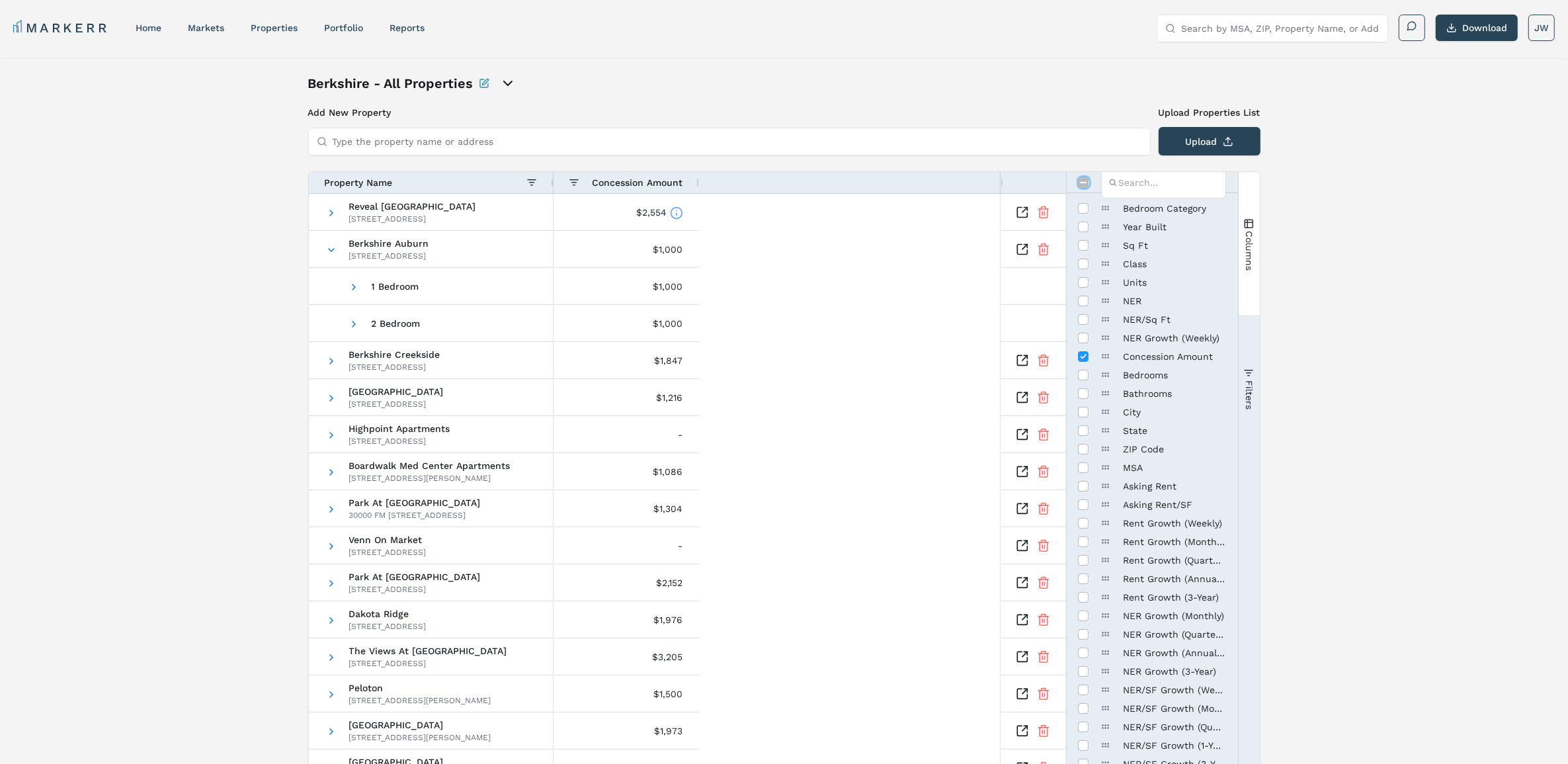
checkbox input "true"
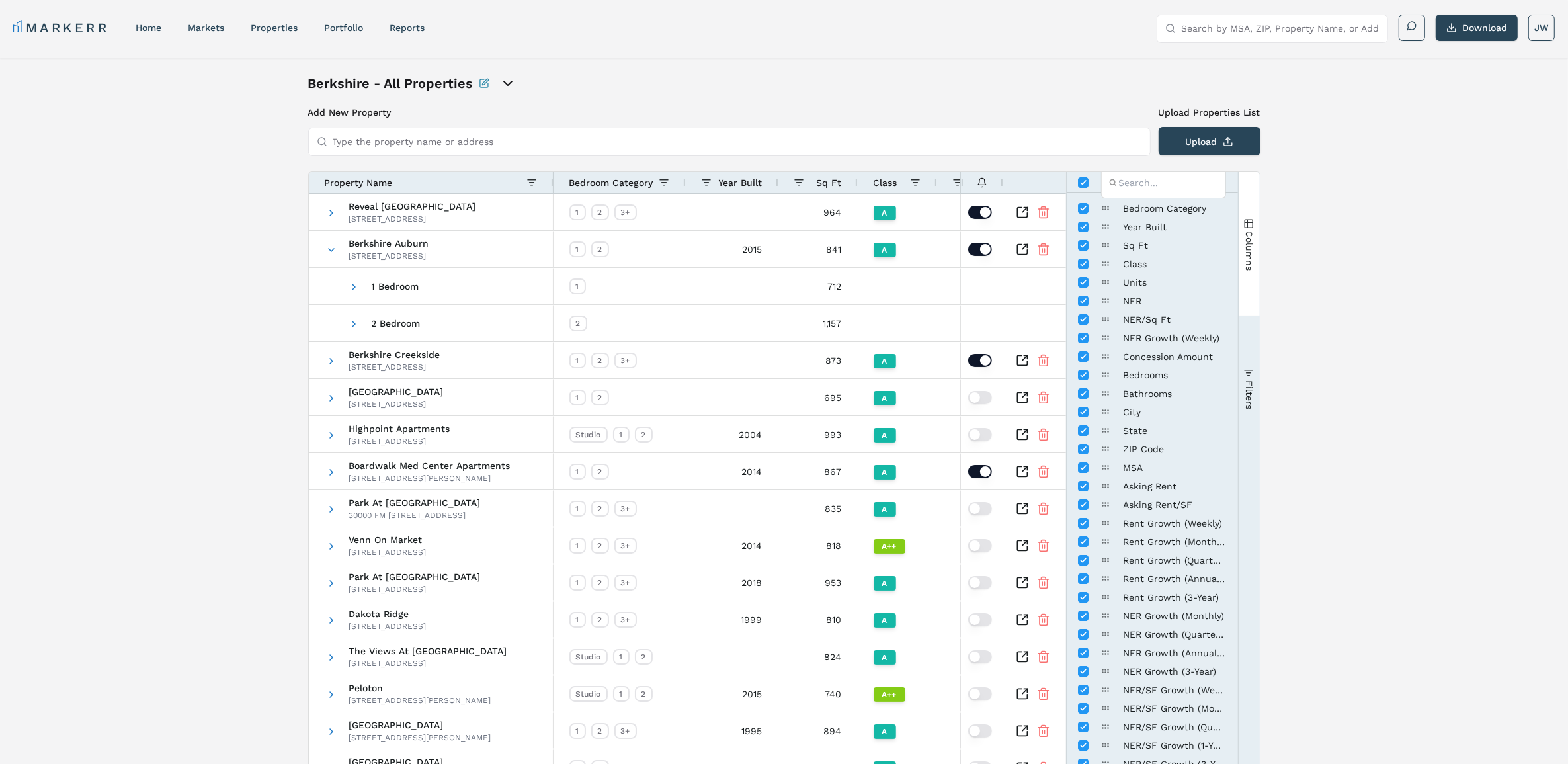
click at [1017, 250] on icon "Inspect Comparable" at bounding box center [1023, 250] width 13 height 13
click at [507, 81] on icon "open portfolio options" at bounding box center [507, 83] width 16 height 16
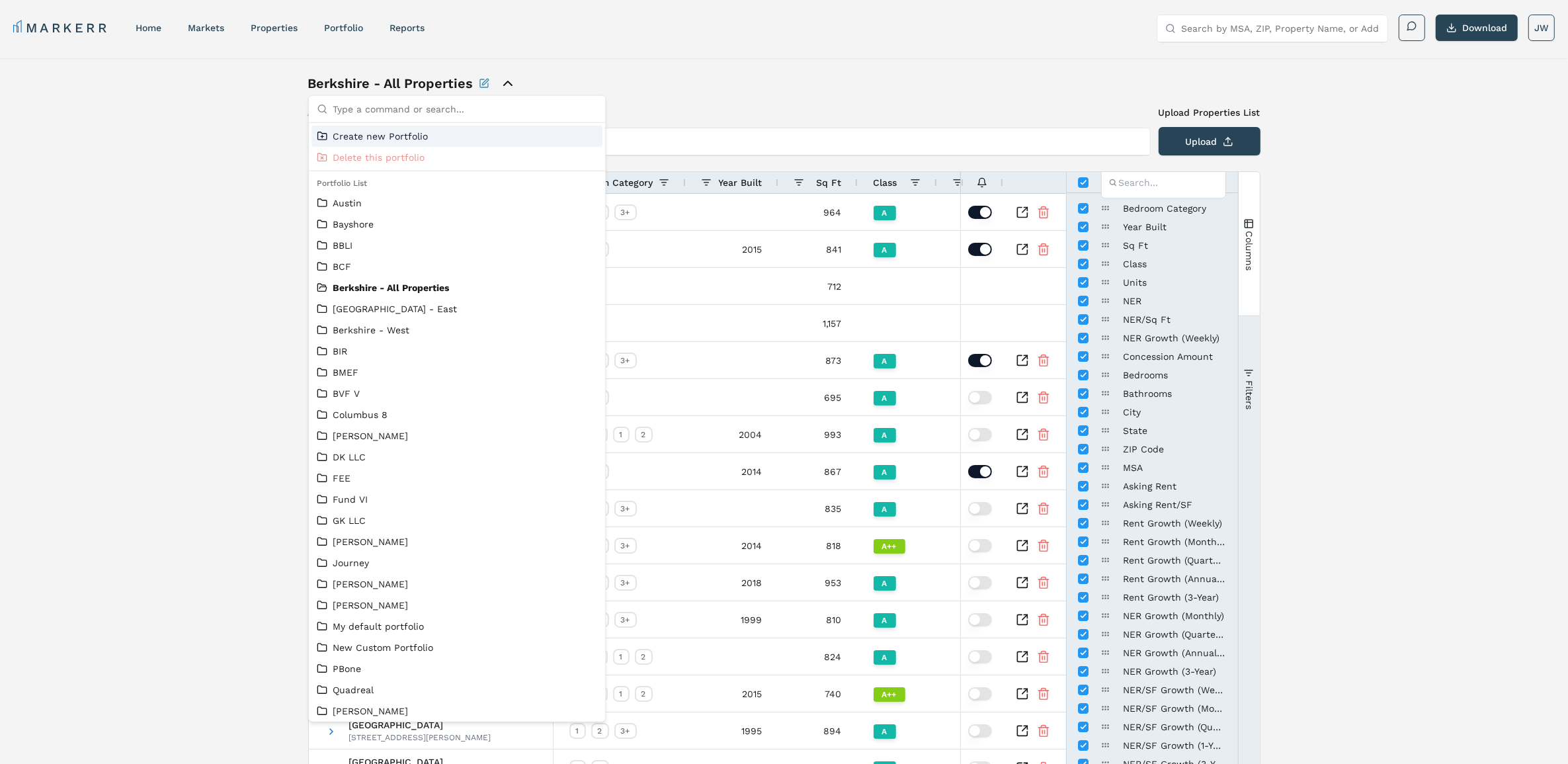
click at [507, 82] on icon "close portfolio options" at bounding box center [508, 83] width 8 height 4
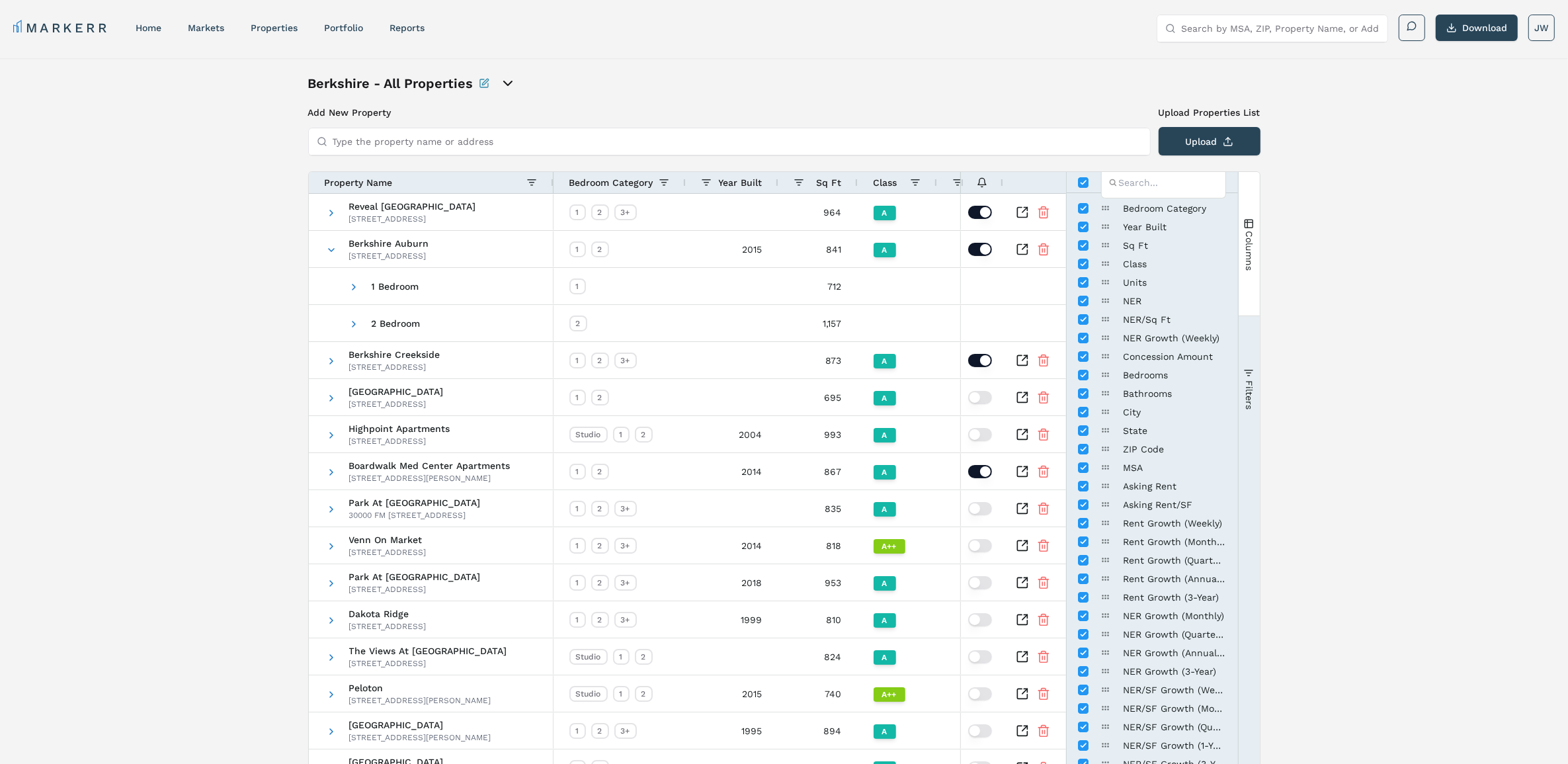
click at [805, 89] on div "Berkshire - All Properties" at bounding box center [784, 83] width 952 height 19
click at [1246, 236] on span "Columns" at bounding box center [1249, 250] width 10 height 39
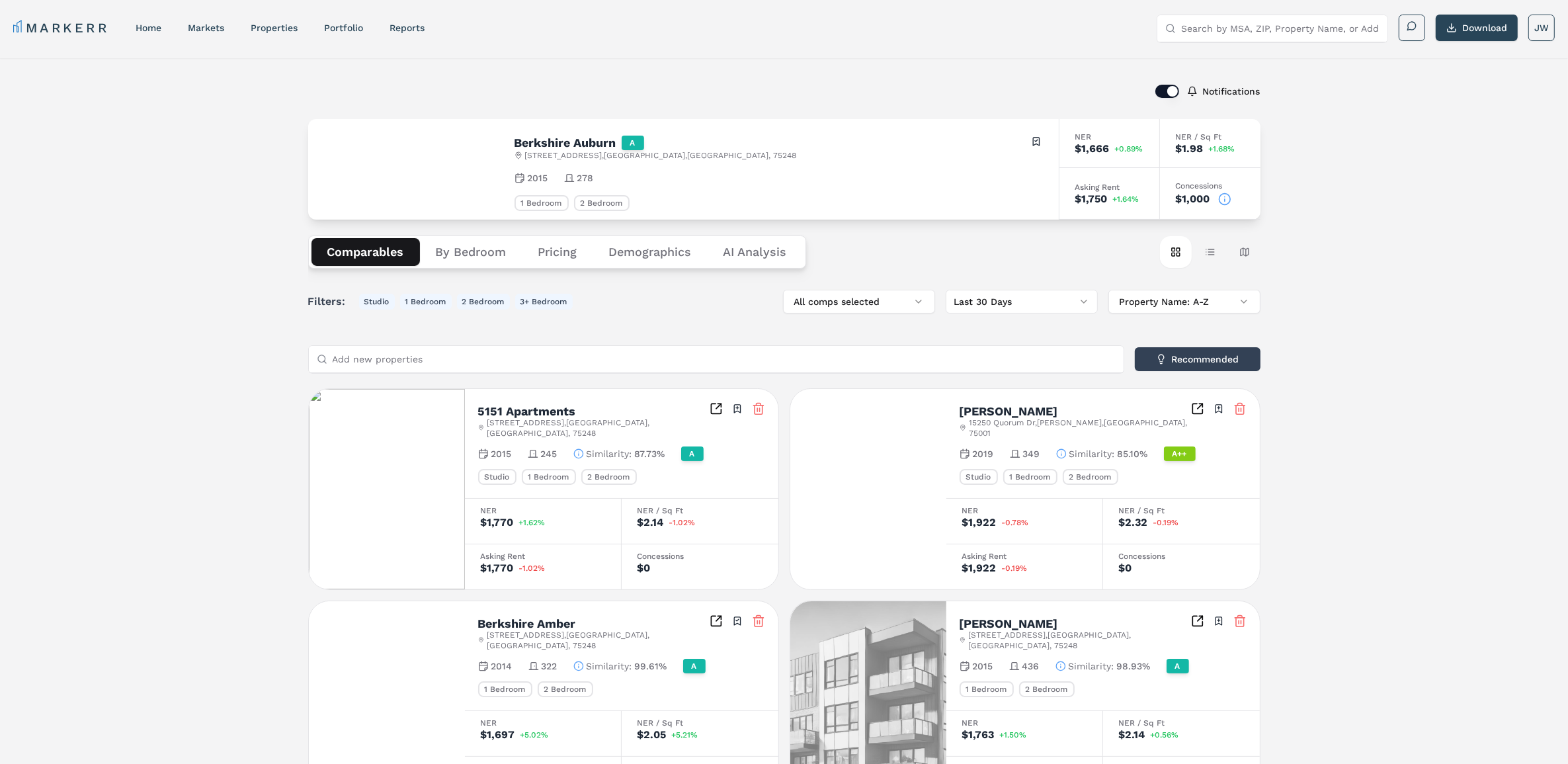
click at [1229, 196] on icon at bounding box center [1225, 199] width 13 height 13
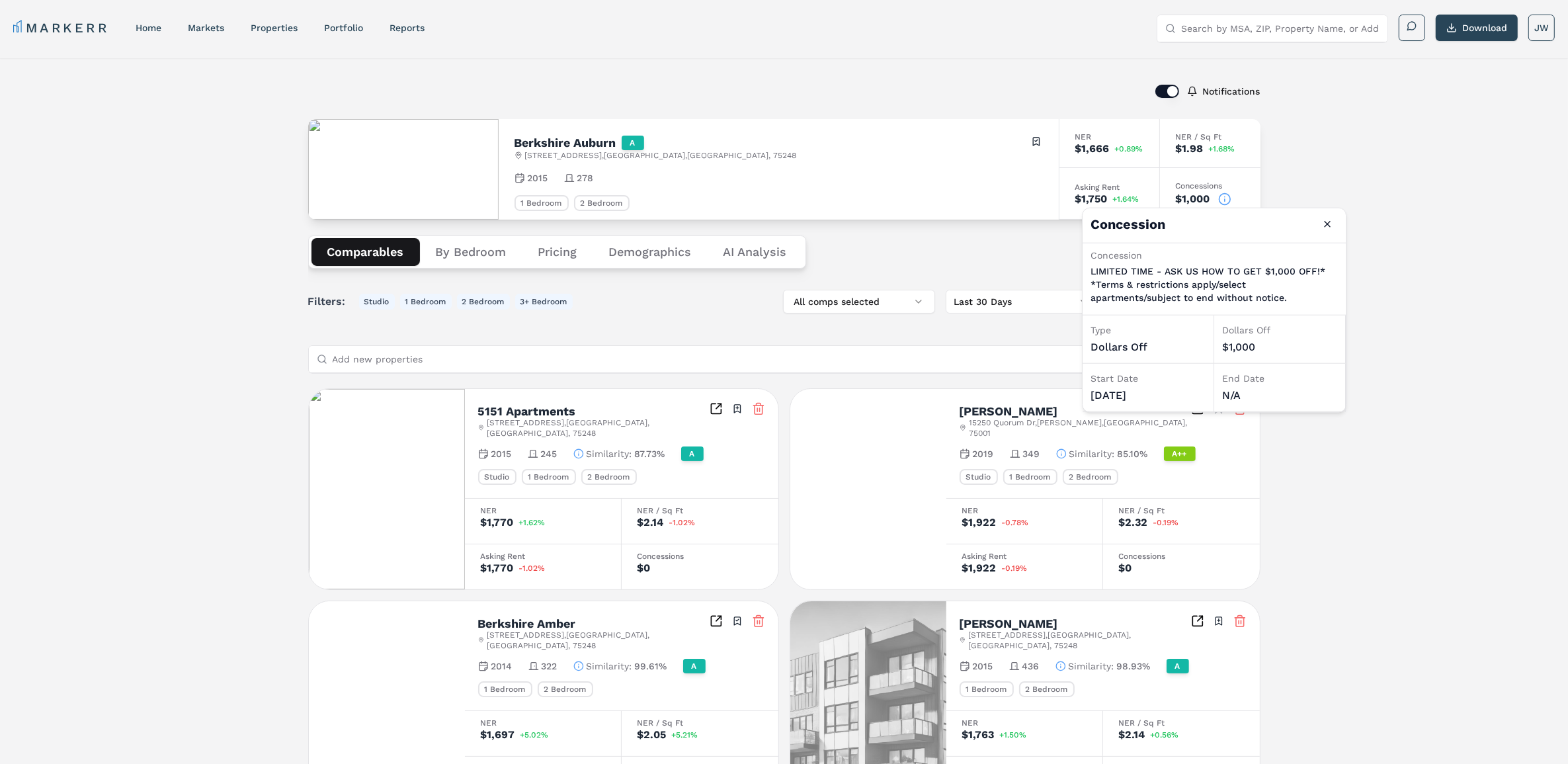
click at [1229, 196] on icon at bounding box center [1225, 199] width 13 height 13
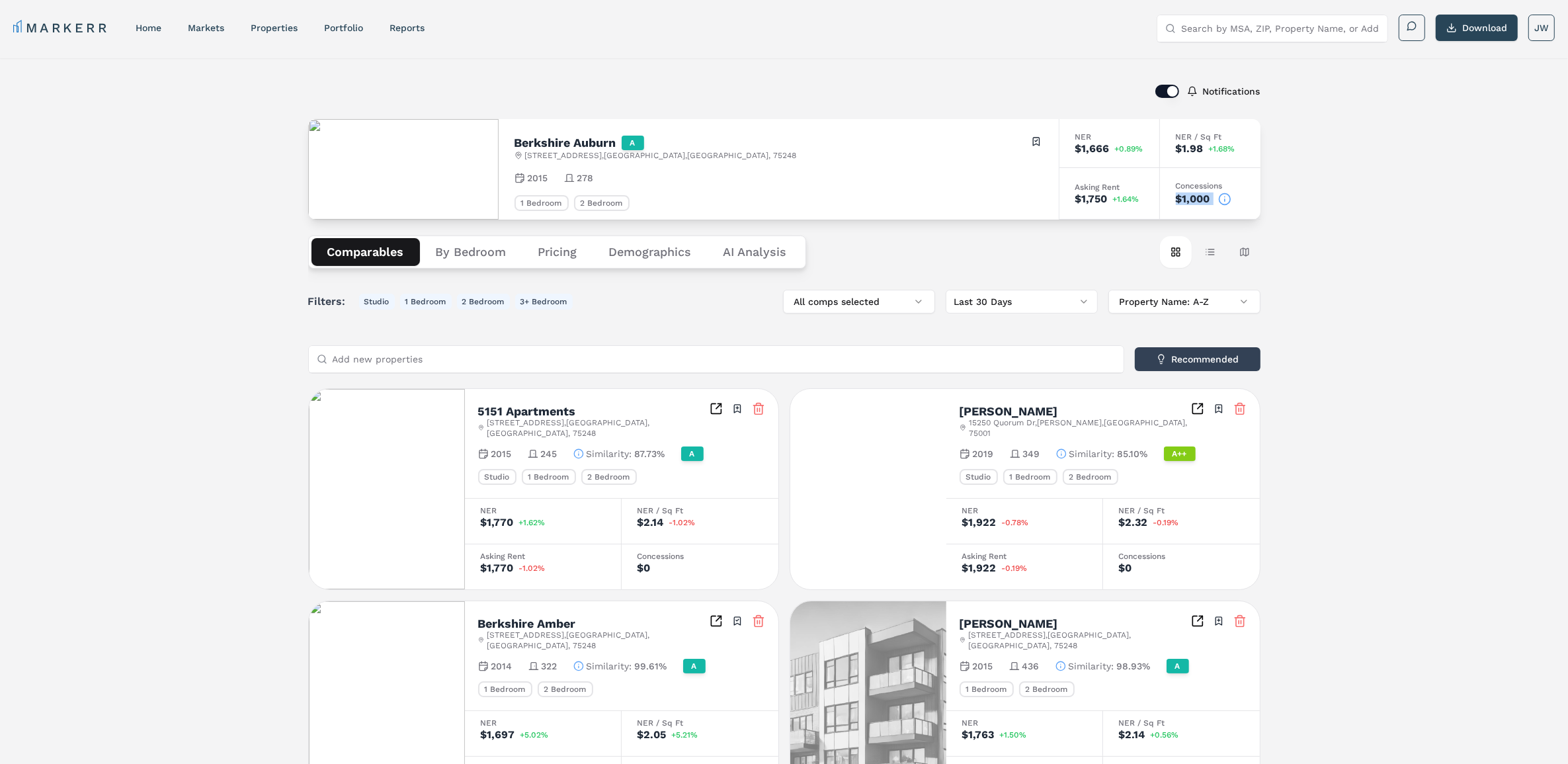
click at [1229, 196] on icon at bounding box center [1225, 199] width 13 height 13
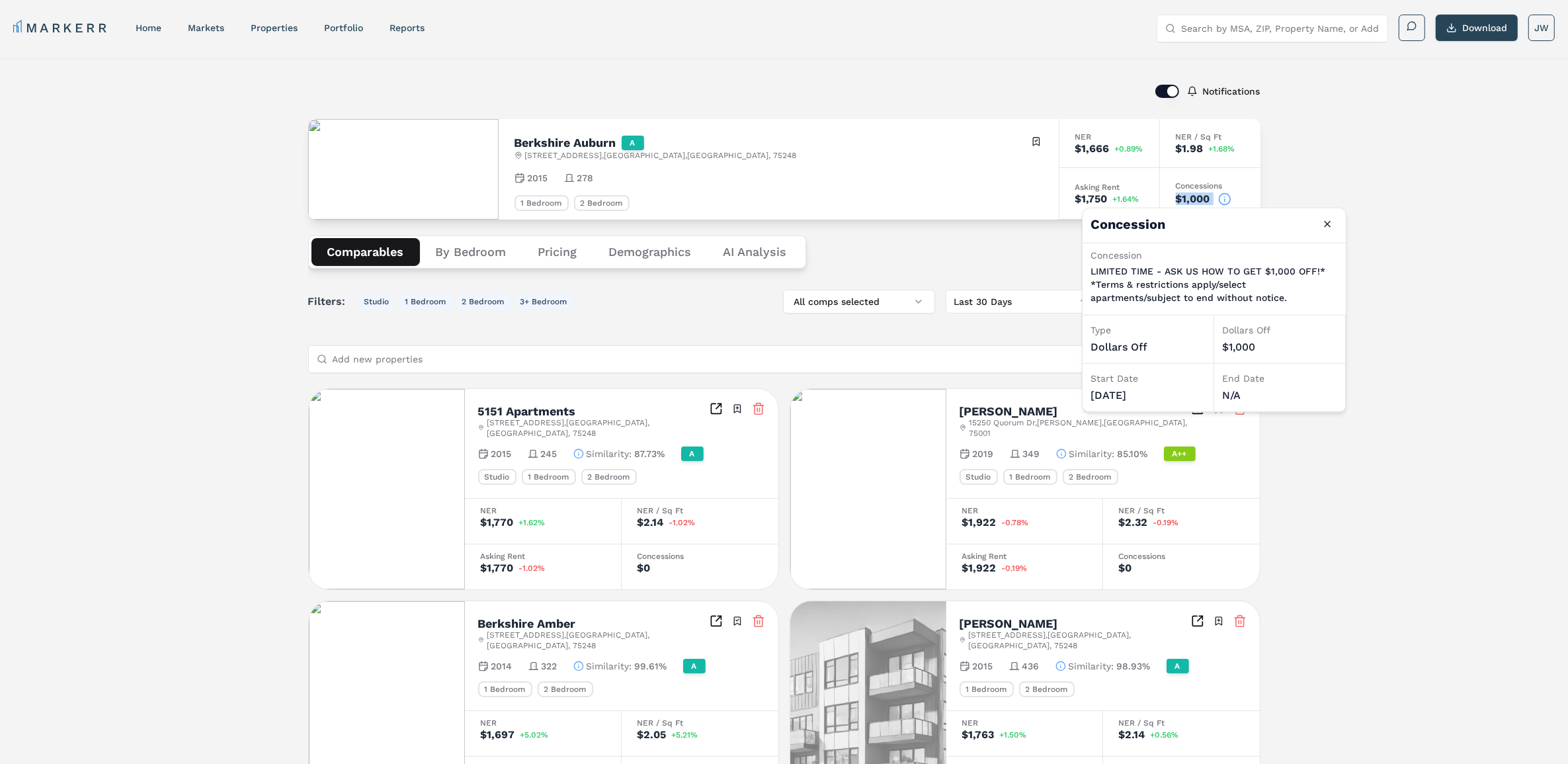
drag, startPoint x: 1229, startPoint y: 196, endPoint x: 1225, endPoint y: 203, distance: 8.1
click at [1225, 203] on icon at bounding box center [1225, 199] width 13 height 13
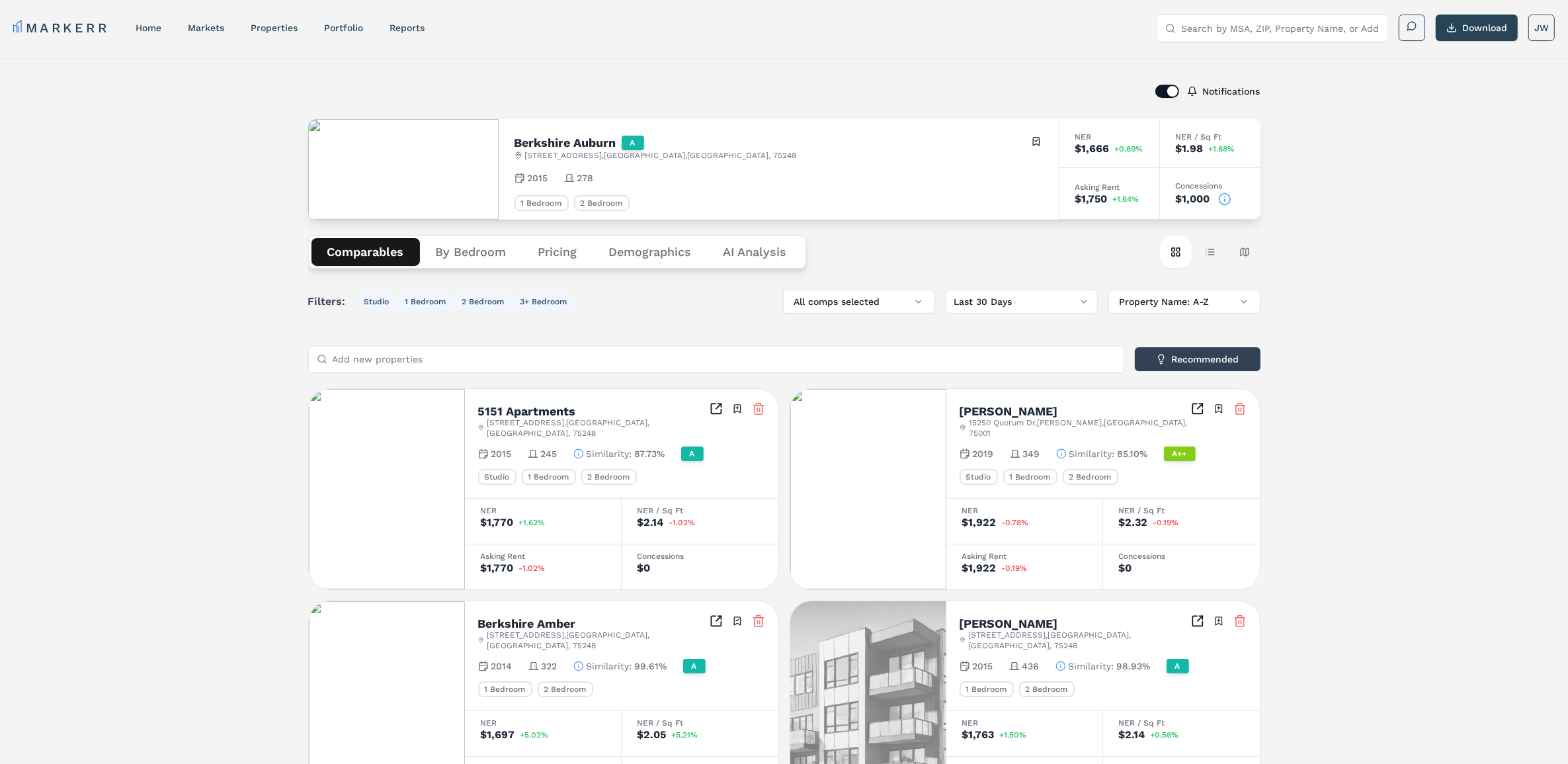
click at [1373, 195] on div "Notifications [GEOGRAPHIC_DATA][STREET_ADDRESS] Toggle portfolio menu 2015 278 …" at bounding box center [784, 546] width 1568 height 976
click at [1485, 25] on button "Download" at bounding box center [1477, 28] width 82 height 27
click at [1229, 198] on icon at bounding box center [1225, 199] width 13 height 13
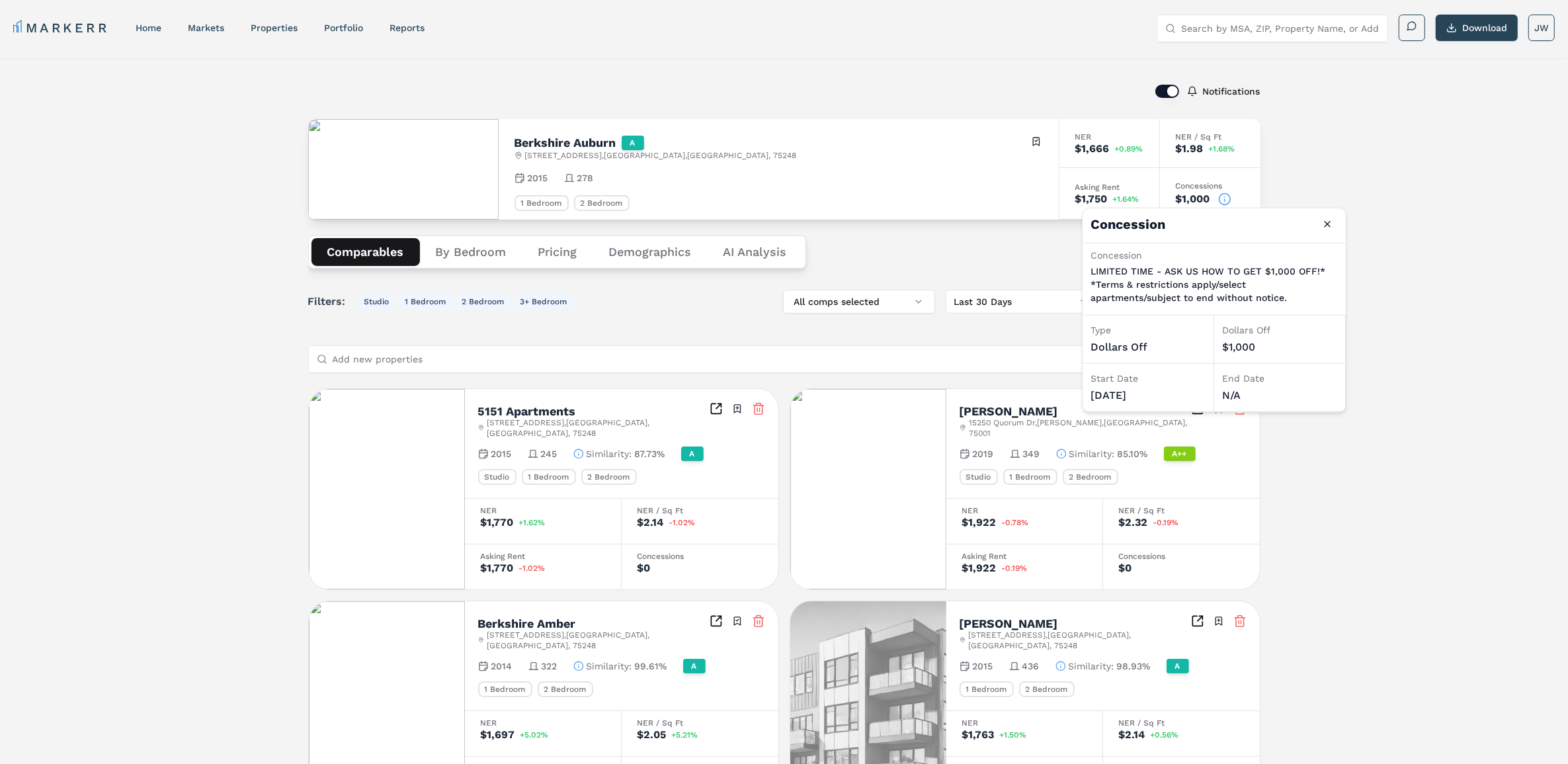
click at [1229, 198] on icon at bounding box center [1225, 199] width 13 height 13
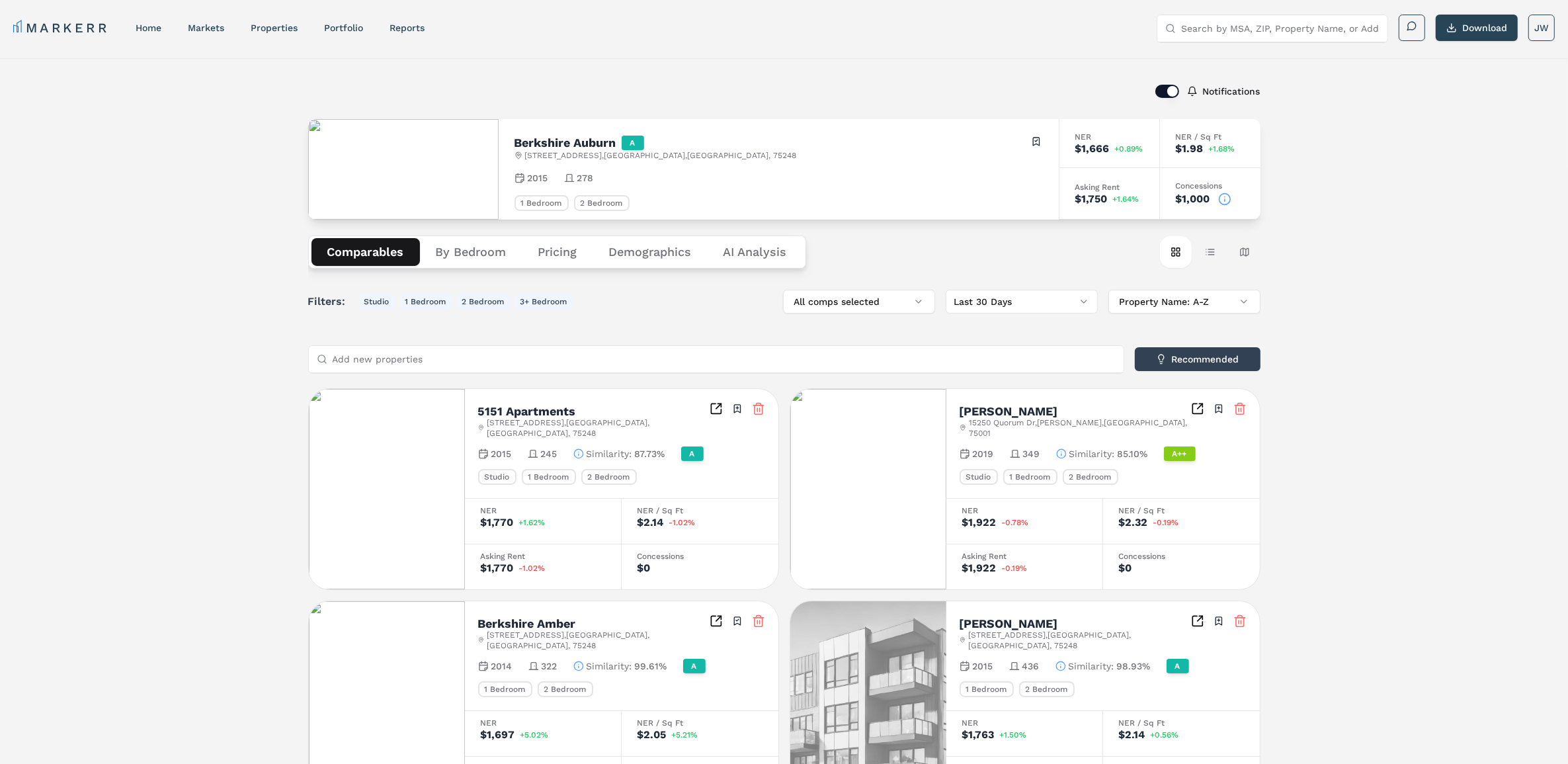
click at [1313, 178] on div "Notifications [GEOGRAPHIC_DATA][STREET_ADDRESS] Toggle portfolio menu 2015 278 …" at bounding box center [784, 546] width 1568 height 976
click at [352, 24] on link "Portfolio" at bounding box center [343, 27] width 39 height 10
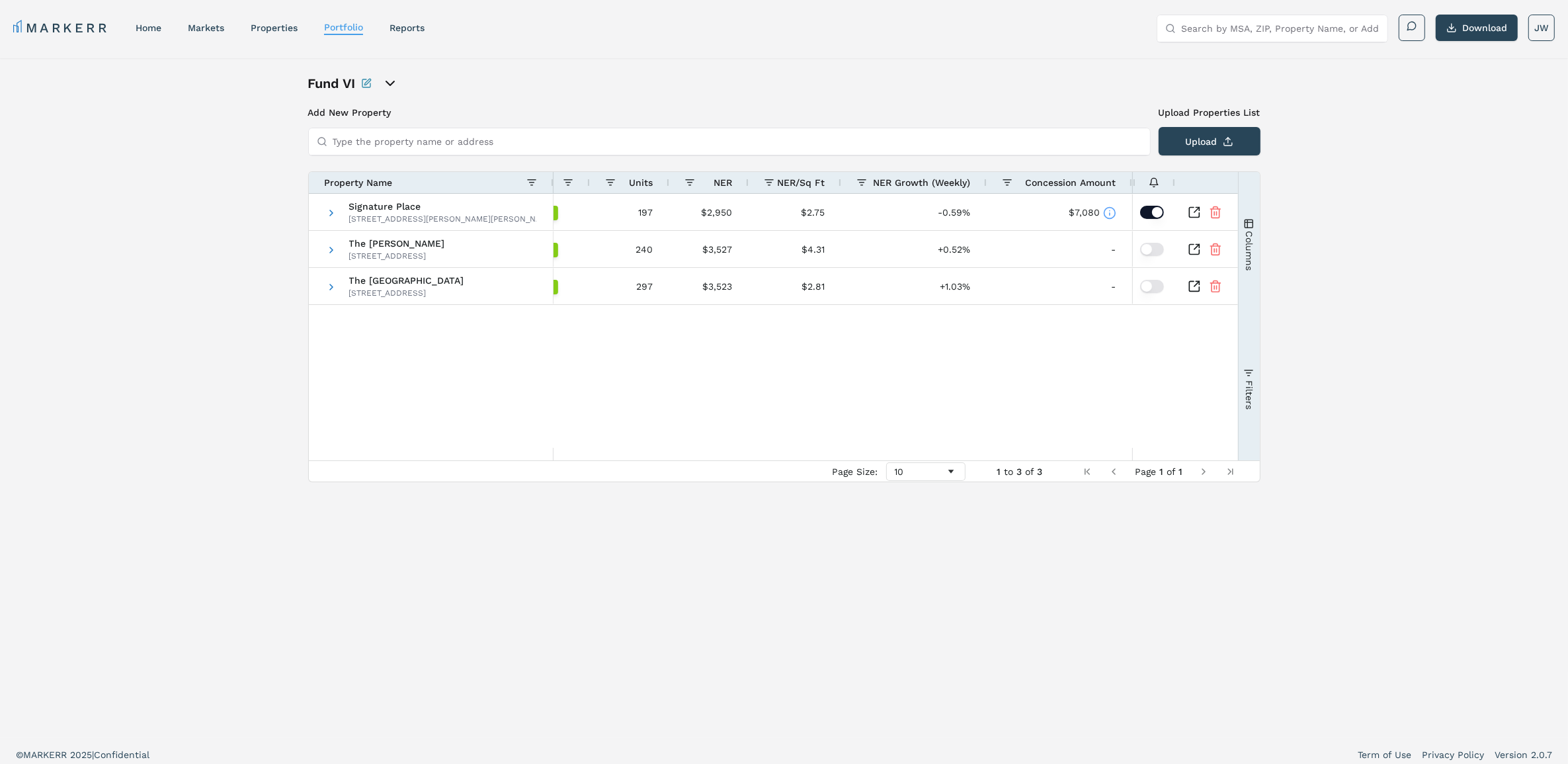
drag, startPoint x: 702, startPoint y: 430, endPoint x: 558, endPoint y: 418, distance: 144.5
click at [573, 421] on div "Signature Place [STREET_ADDRESS][PERSON_NAME][PERSON_NAME] [GEOGRAPHIC_DATA][PE…" at bounding box center [773, 321] width 929 height 254
